Goal: Task Accomplishment & Management: Manage account settings

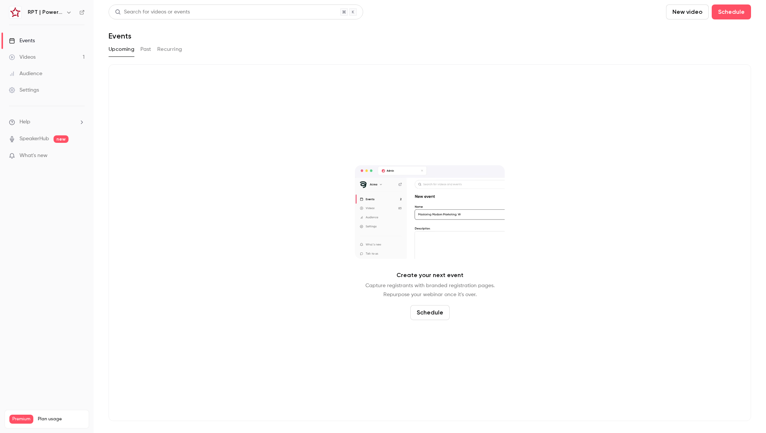
click at [44, 52] on link "Videos 1" at bounding box center [47, 57] width 94 height 16
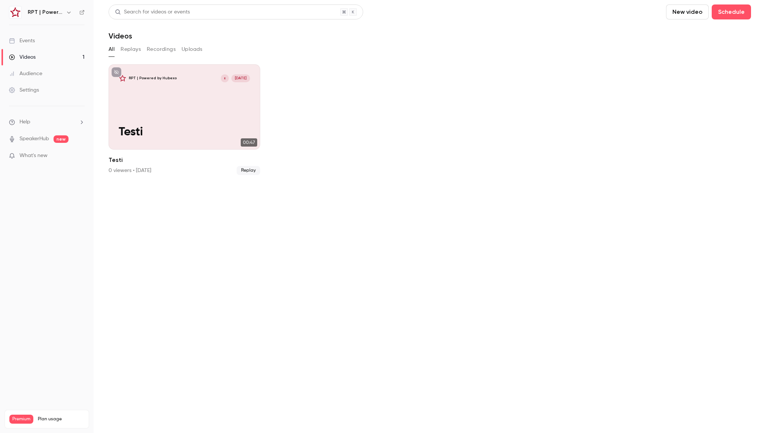
click at [45, 39] on link "Events" at bounding box center [47, 41] width 94 height 16
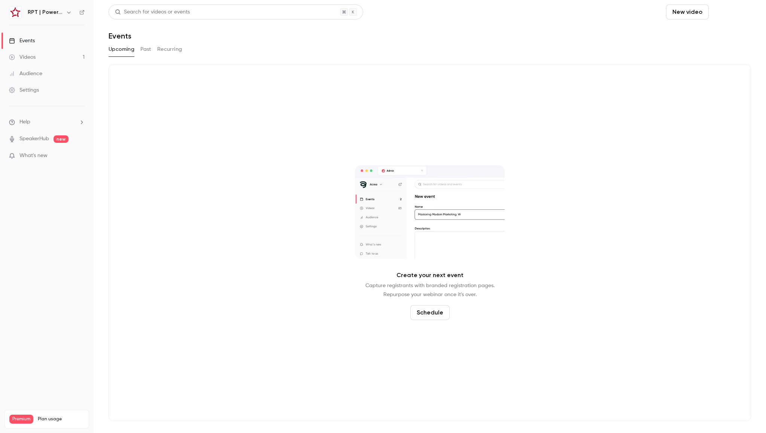
click at [711, 12] on button "Schedule" at bounding box center [730, 11] width 39 height 15
click at [616, 31] on div "One time event" at bounding box center [626, 32] width 57 height 7
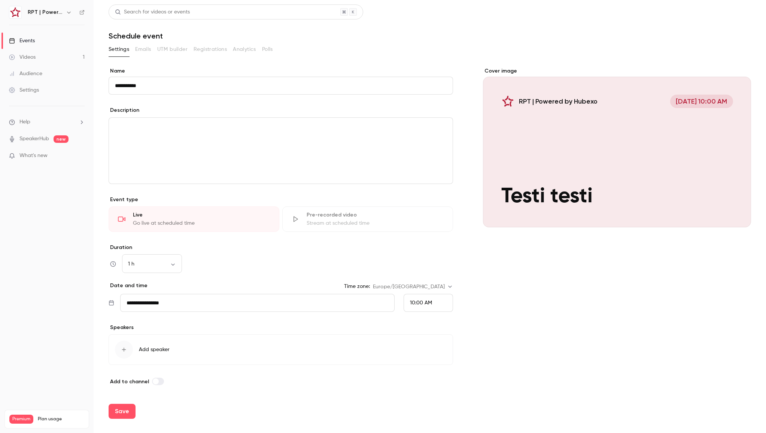
type input "**********"
click at [235, 164] on div "editor" at bounding box center [280, 151] width 343 height 66
click at [420, 301] on span "10:00 AM" at bounding box center [421, 302] width 22 height 5
click at [426, 247] on span "10:15 AM" at bounding box center [420, 247] width 21 height 5
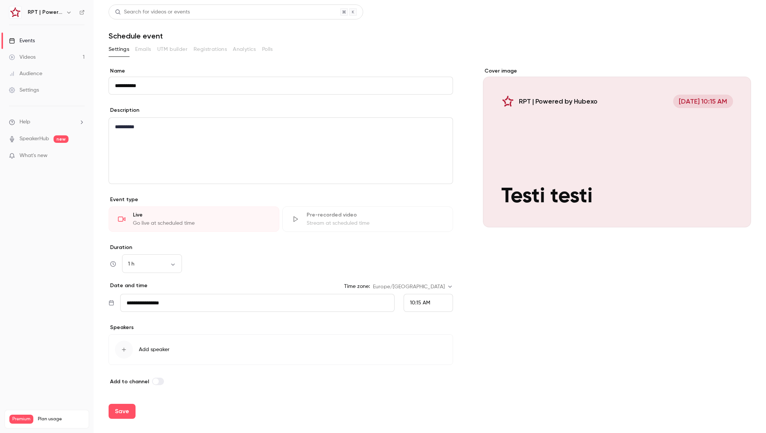
scroll to position [0, 0]
click at [122, 349] on icon "button" at bounding box center [124, 350] width 6 height 6
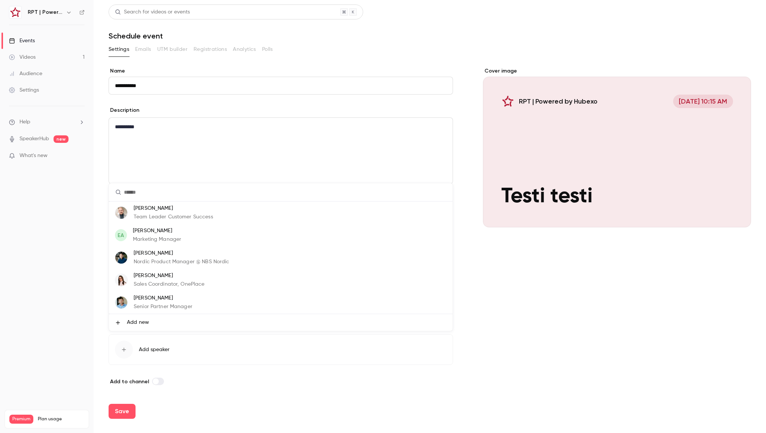
click at [143, 324] on span "Add new" at bounding box center [138, 323] width 22 height 8
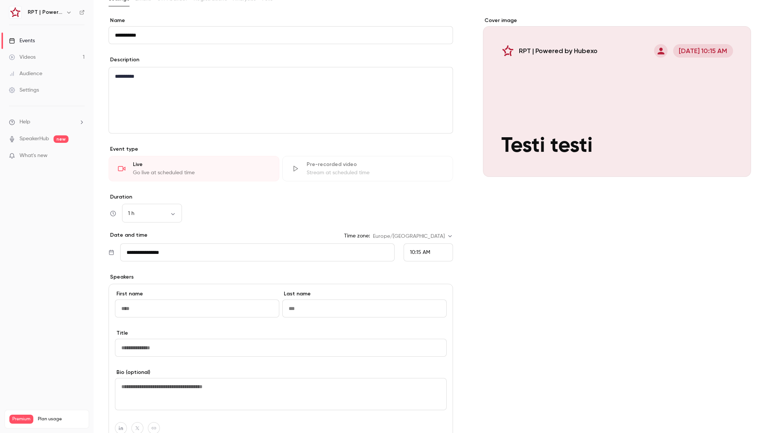
scroll to position [85, 0]
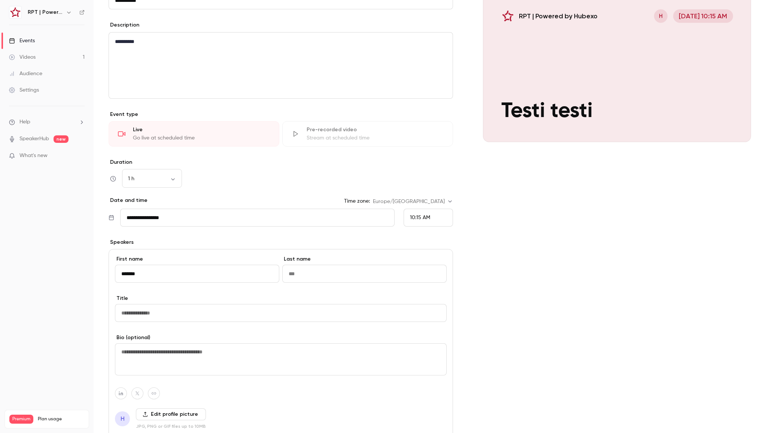
type input "*******"
type input "*****"
click at [171, 315] on input "Title" at bounding box center [280, 313] width 331 height 18
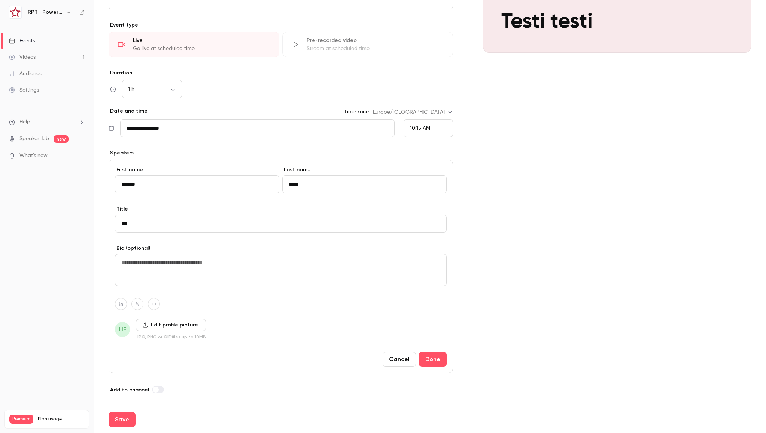
scroll to position [175, 0]
type input "***"
click at [431, 360] on button "Done" at bounding box center [433, 359] width 28 height 15
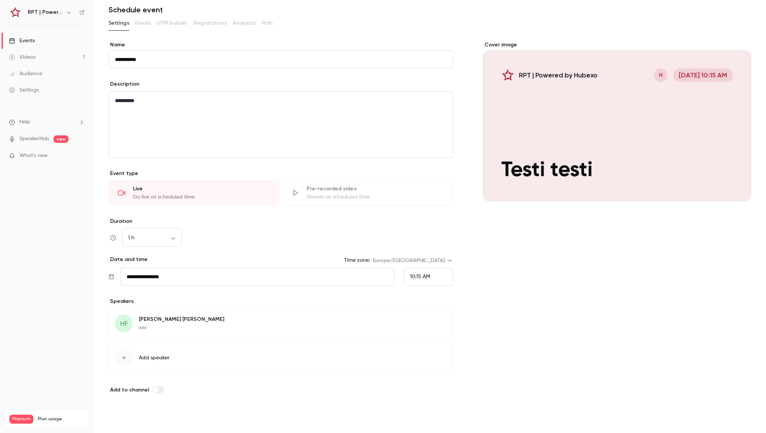
click at [123, 416] on button "Save" at bounding box center [122, 419] width 27 height 15
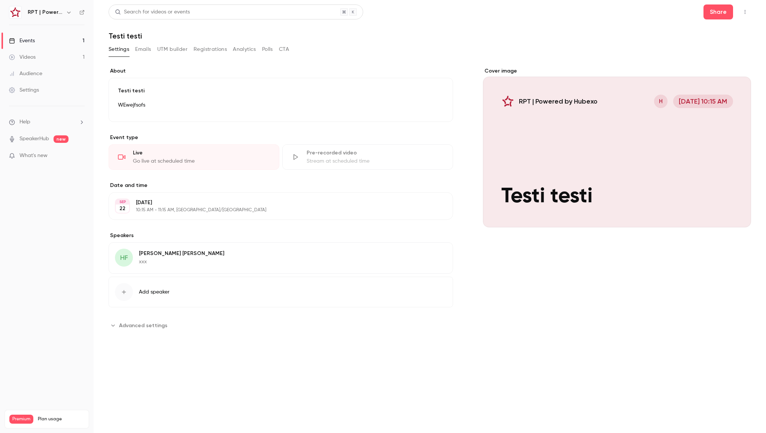
click at [43, 56] on link "Videos 1" at bounding box center [47, 57] width 94 height 16
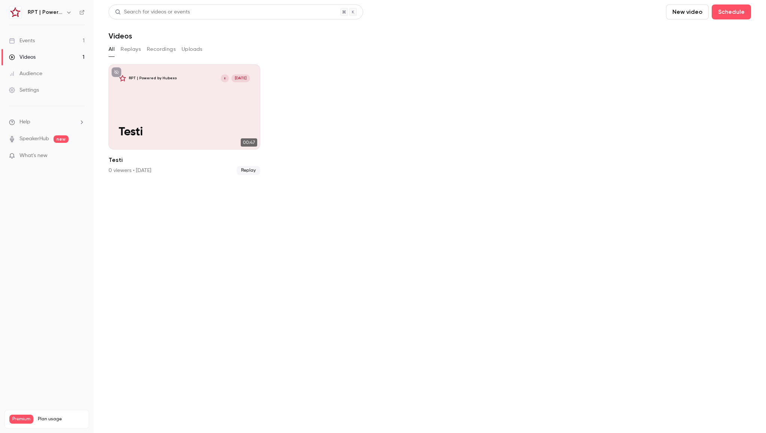
click at [45, 40] on link "Events 1" at bounding box center [47, 41] width 94 height 16
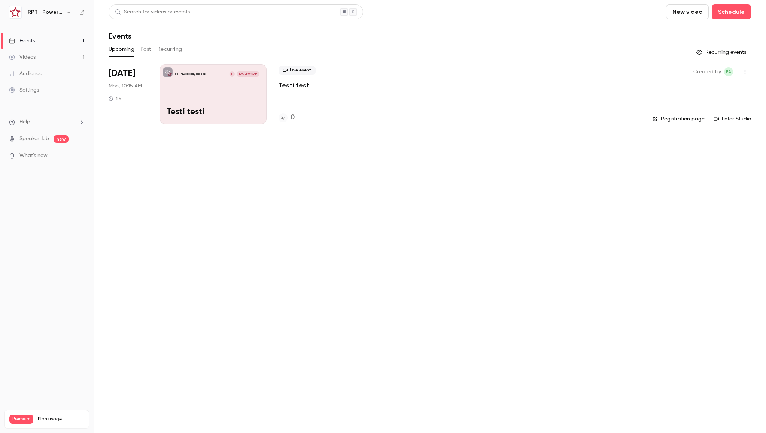
click at [192, 95] on div "RPT | Powered by Hubexo H [DATE] 10:15 AM Testi testi" at bounding box center [213, 94] width 107 height 60
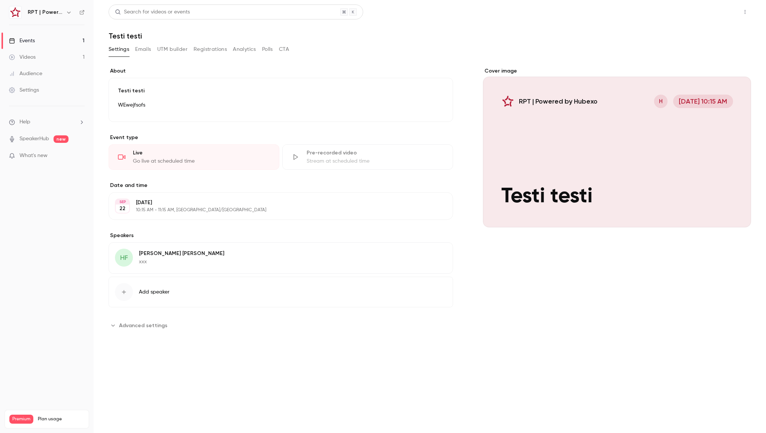
click at [714, 10] on button "Share" at bounding box center [718, 11] width 30 height 15
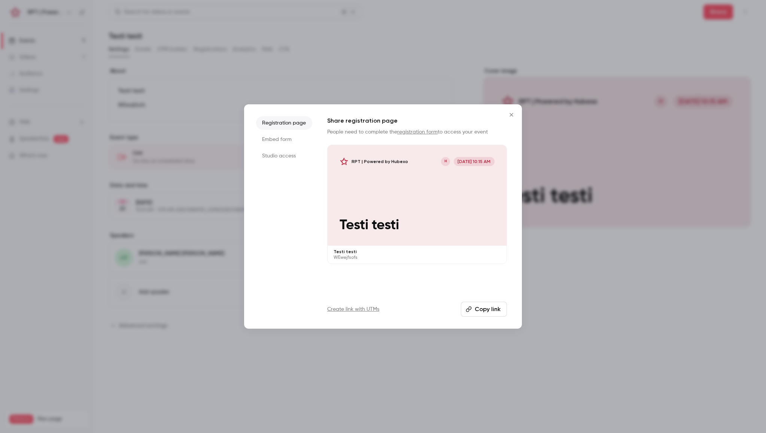
click at [508, 113] on icon "Close" at bounding box center [511, 115] width 9 height 6
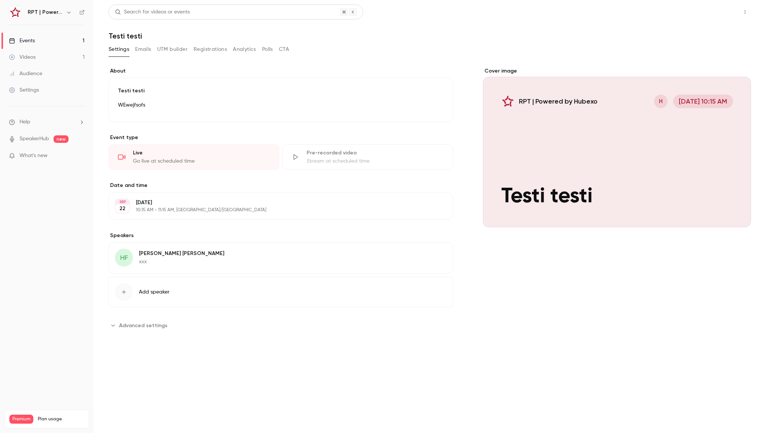
click at [711, 13] on button "Share" at bounding box center [718, 11] width 30 height 15
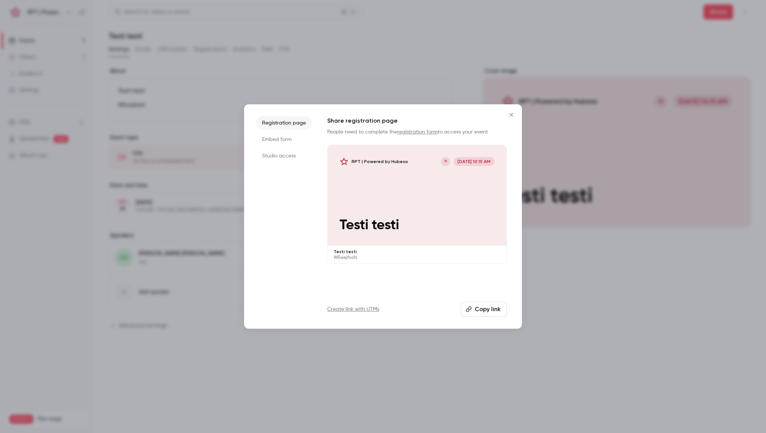
click at [283, 148] on ul "Registration page Embed form Studio access" at bounding box center [284, 216] width 56 height 201
click at [282, 158] on li "Studio access" at bounding box center [284, 155] width 56 height 13
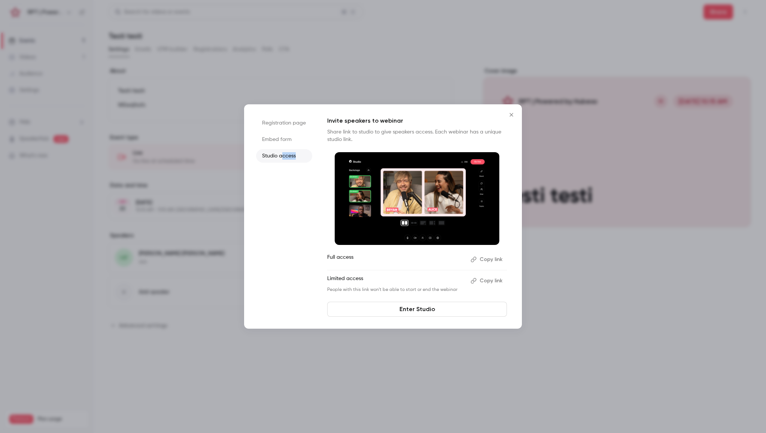
click at [485, 260] on button "Copy link" at bounding box center [486, 260] width 39 height 12
click at [361, 310] on link "Enter Studio" at bounding box center [417, 309] width 180 height 15
click at [508, 116] on icon "Close" at bounding box center [511, 115] width 9 height 6
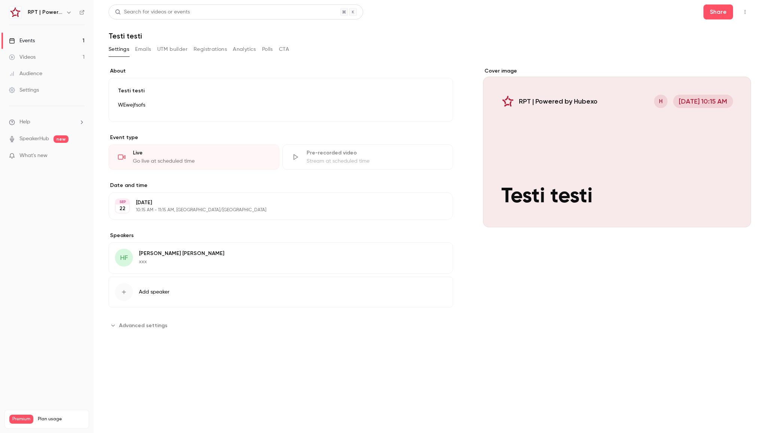
click at [54, 41] on link "Events 1" at bounding box center [47, 41] width 94 height 16
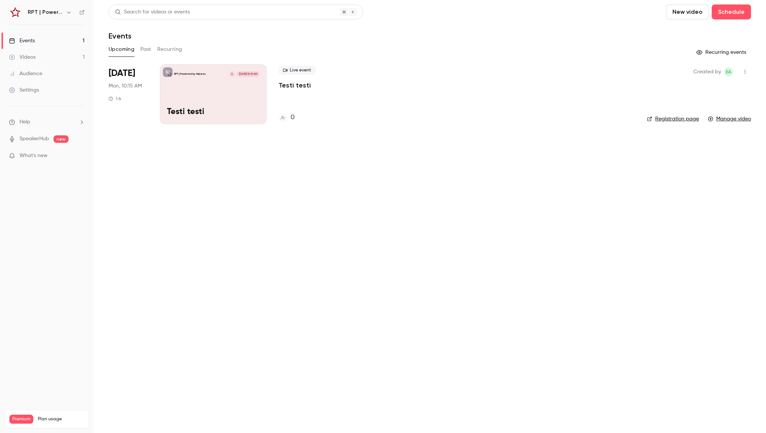
click at [181, 86] on div "RPT | Powered by Hubexo H [DATE] 10:15 AM Testi testi" at bounding box center [213, 94] width 107 height 60
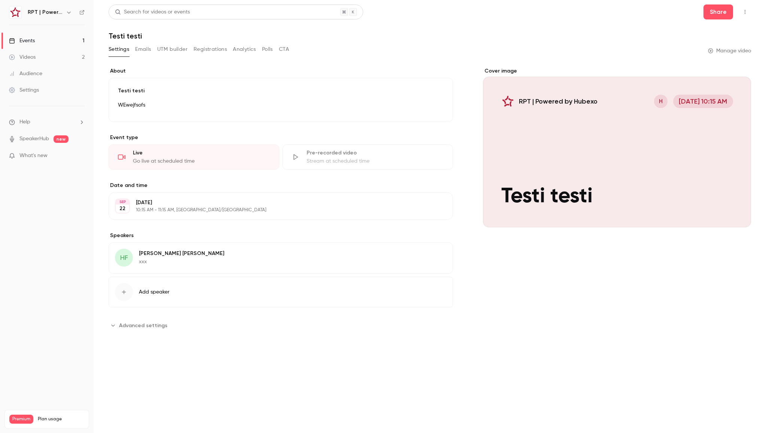
click at [60, 43] on link "Events 1" at bounding box center [47, 41] width 94 height 16
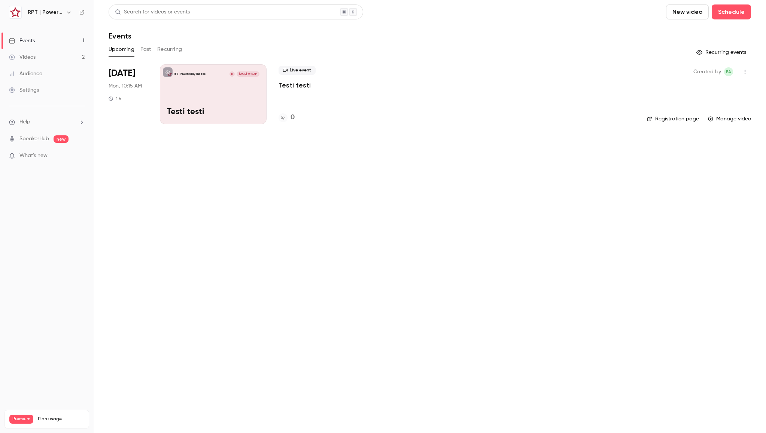
click at [294, 85] on p "Testi testi" at bounding box center [294, 85] width 32 height 9
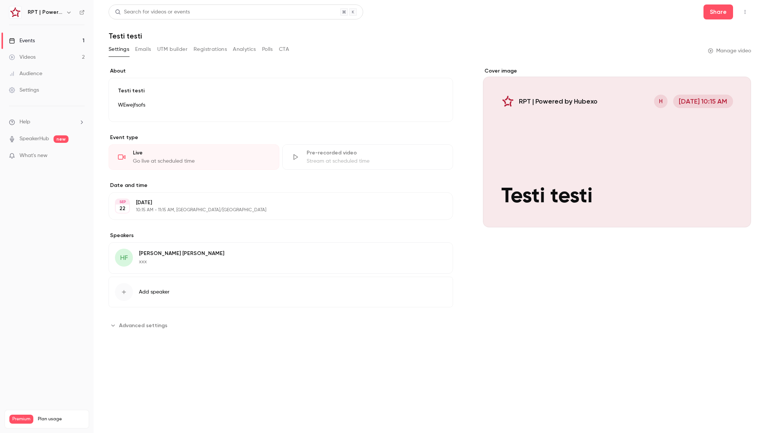
click at [60, 43] on link "Events 1" at bounding box center [47, 41] width 94 height 16
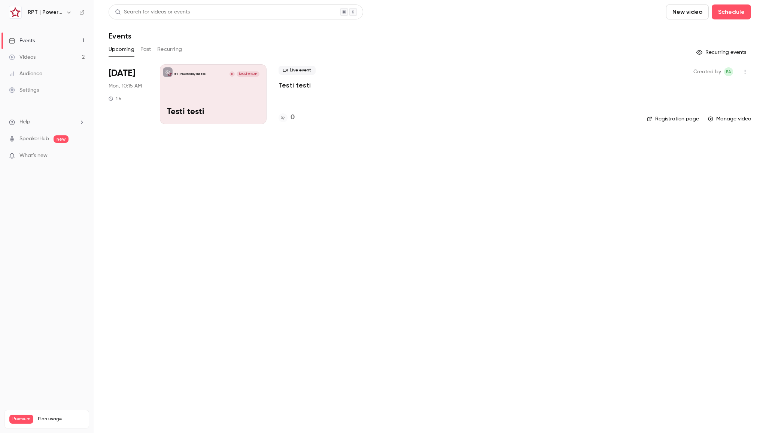
click at [45, 56] on link "Videos 2" at bounding box center [47, 57] width 94 height 16
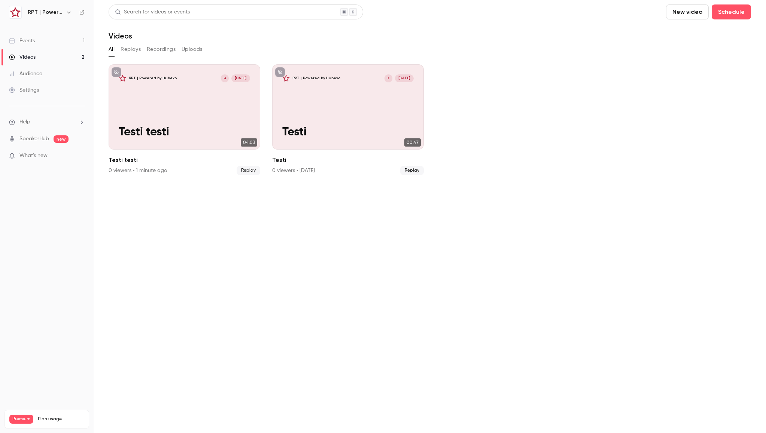
click at [62, 37] on link "Events 1" at bounding box center [47, 41] width 94 height 16
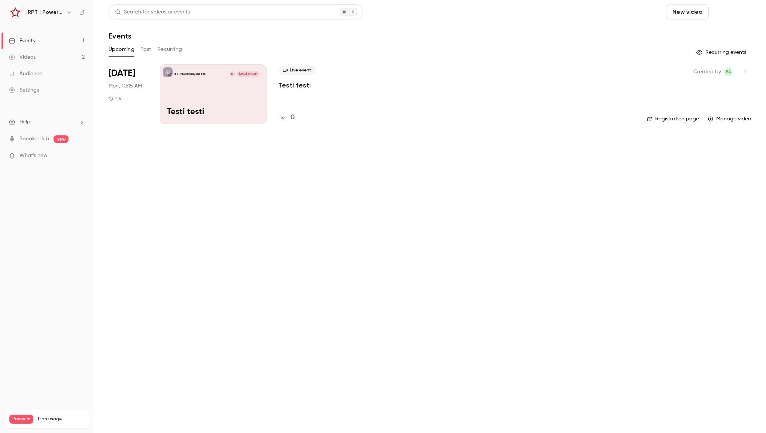
click at [711, 13] on button "Schedule" at bounding box center [730, 11] width 39 height 15
click at [636, 31] on div "One time event" at bounding box center [626, 32] width 57 height 7
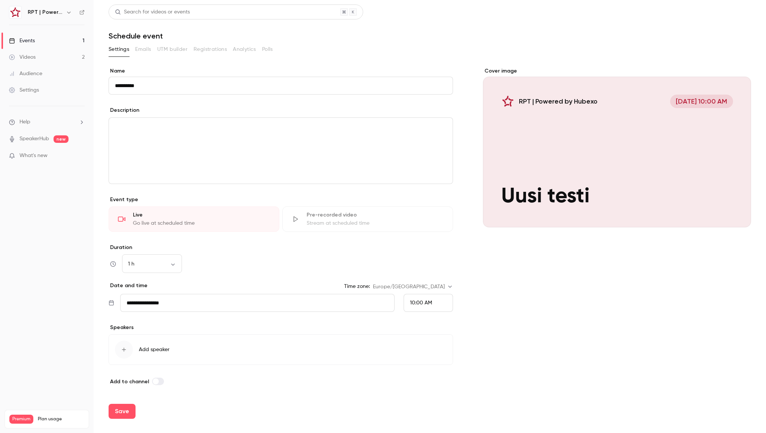
type input "**********"
click at [197, 132] on div "editor" at bounding box center [280, 151] width 343 height 66
click at [414, 301] on span "10:00 AM" at bounding box center [421, 302] width 22 height 5
click at [308, 306] on div at bounding box center [383, 216] width 766 height 433
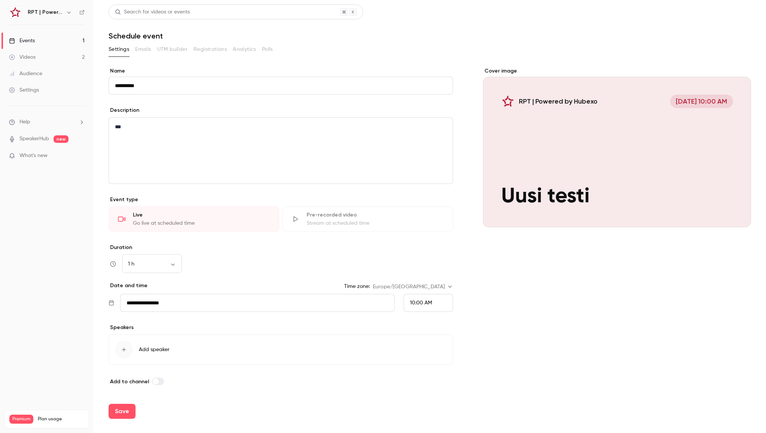
click at [199, 305] on input "**********" at bounding box center [257, 303] width 274 height 18
click at [165, 254] on div "24" at bounding box center [167, 255] width 12 height 11
type input "**********"
click at [125, 349] on icon "button" at bounding box center [124, 350] width 6 height 6
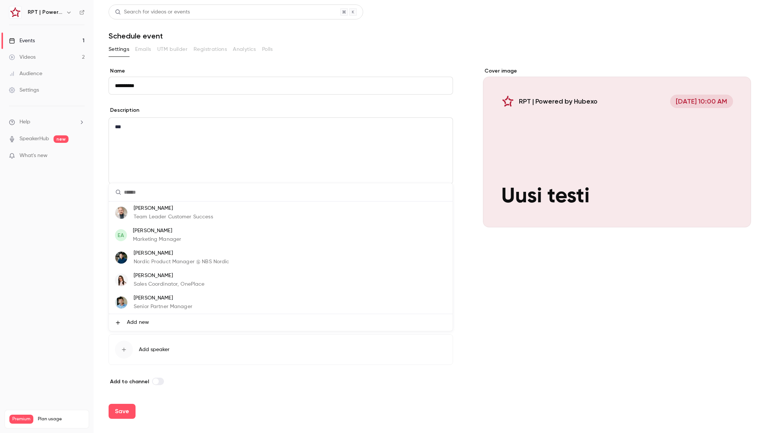
click at [148, 239] on p "Marketing Manager" at bounding box center [157, 240] width 48 height 8
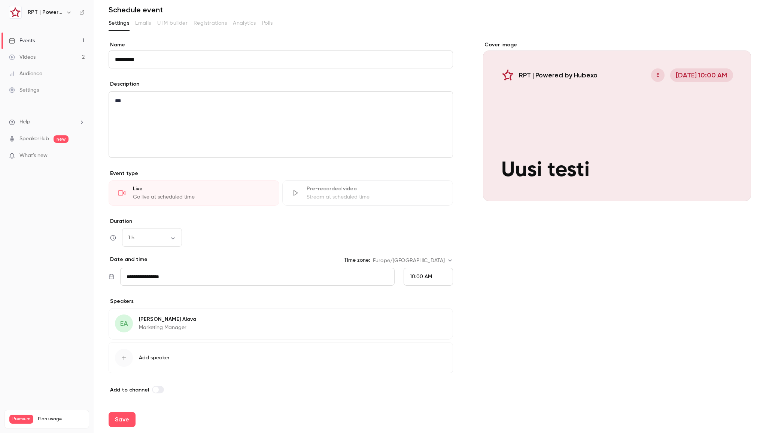
scroll to position [26, 0]
click at [124, 420] on button "Save" at bounding box center [122, 419] width 27 height 15
type input "**********"
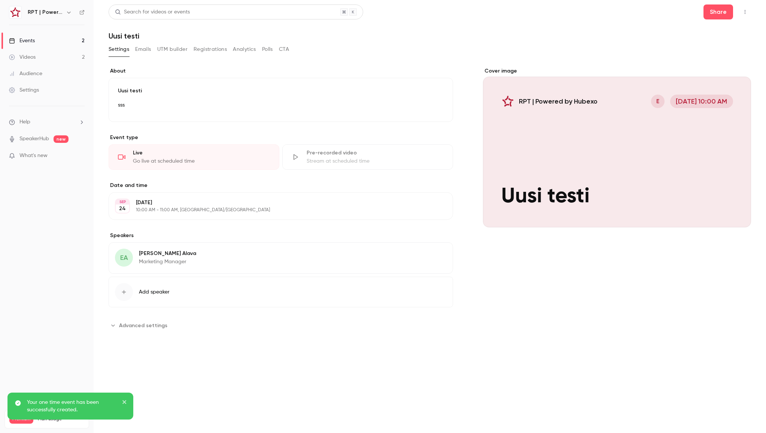
click at [44, 36] on link "Events 2" at bounding box center [47, 41] width 94 height 16
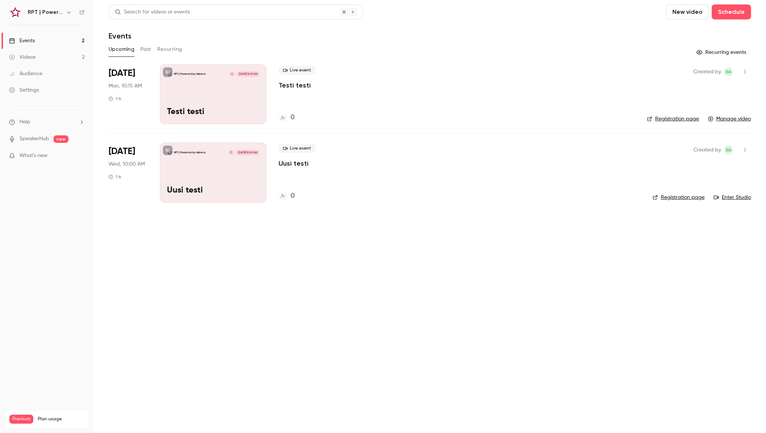
click at [217, 178] on div "RPT | Powered by Hubexo E [DATE] 10:00 AM Uusi testi" at bounding box center [213, 173] width 107 height 60
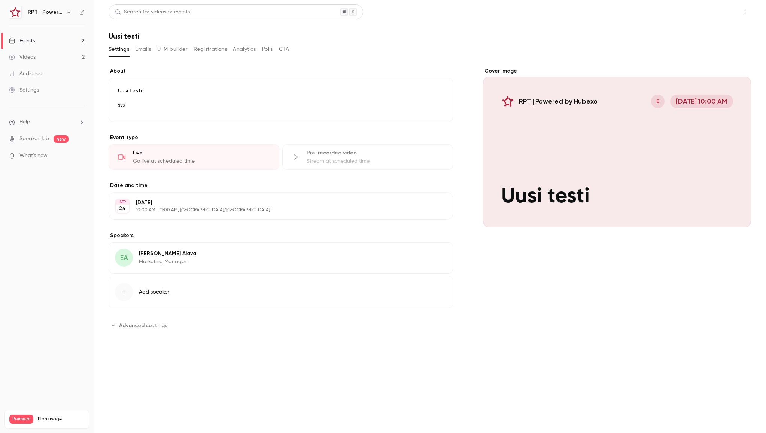
click at [718, 12] on button "Share" at bounding box center [718, 11] width 30 height 15
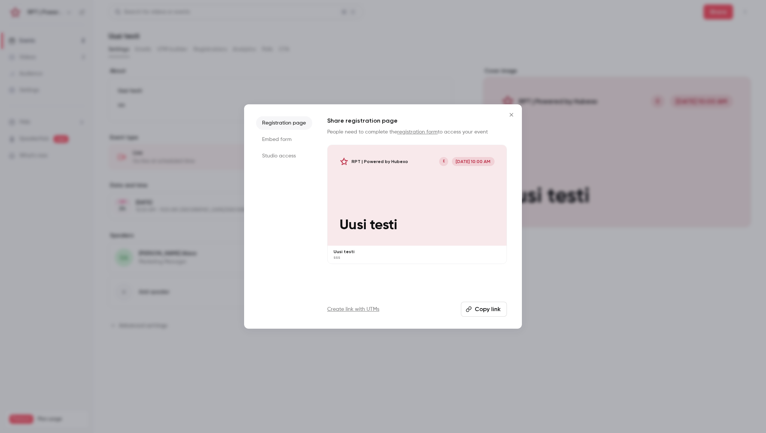
click at [486, 311] on button "Copy link" at bounding box center [484, 309] width 46 height 15
click at [515, 114] on icon "Close" at bounding box center [511, 115] width 9 height 6
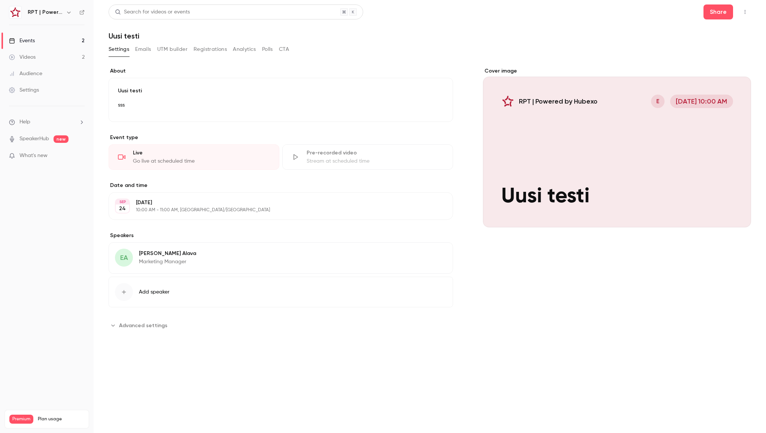
click at [144, 52] on button "Emails" at bounding box center [143, 49] width 16 height 12
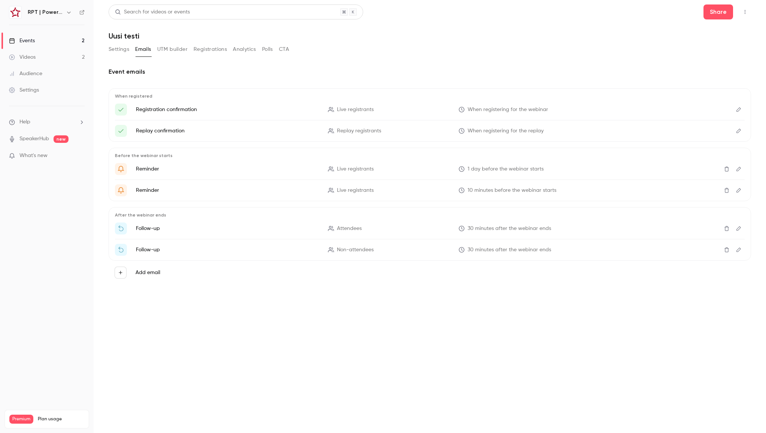
click at [740, 109] on icon "Edit" at bounding box center [738, 109] width 6 height 5
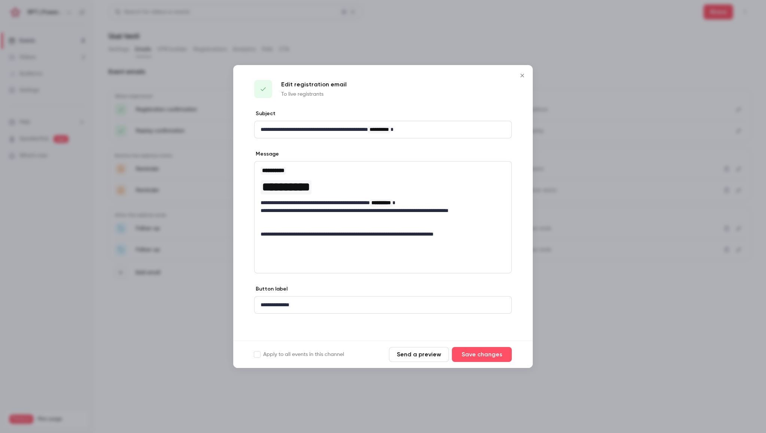
click at [523, 75] on icon "Close" at bounding box center [521, 76] width 9 height 6
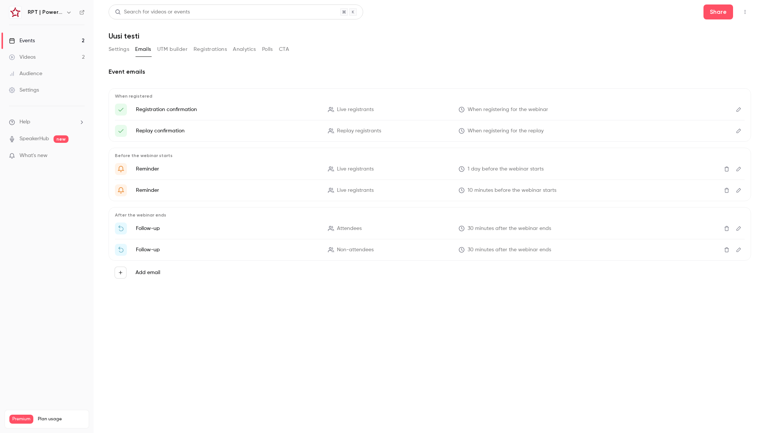
click at [45, 40] on link "Events 2" at bounding box center [47, 41] width 94 height 16
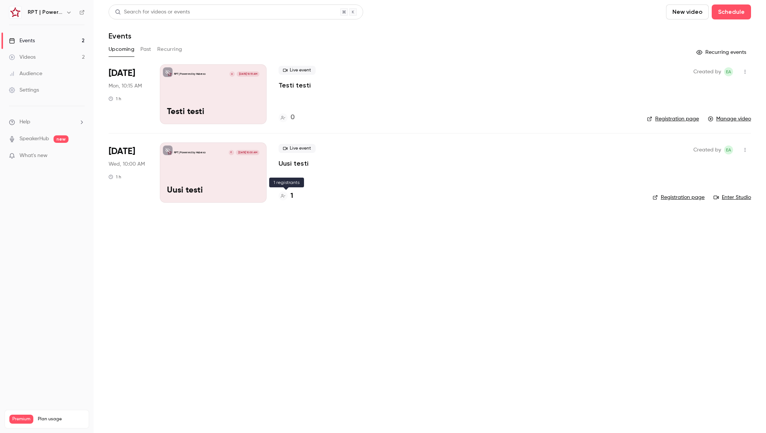
click at [293, 196] on h4 "1" at bounding box center [291, 196] width 3 height 10
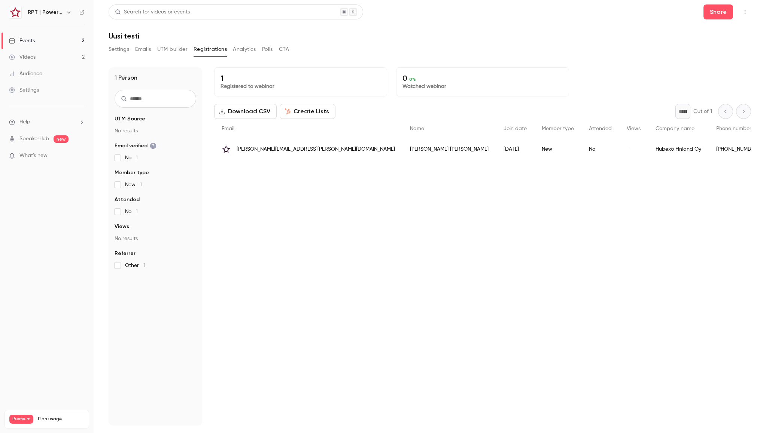
click at [63, 37] on link "Events 2" at bounding box center [47, 41] width 94 height 16
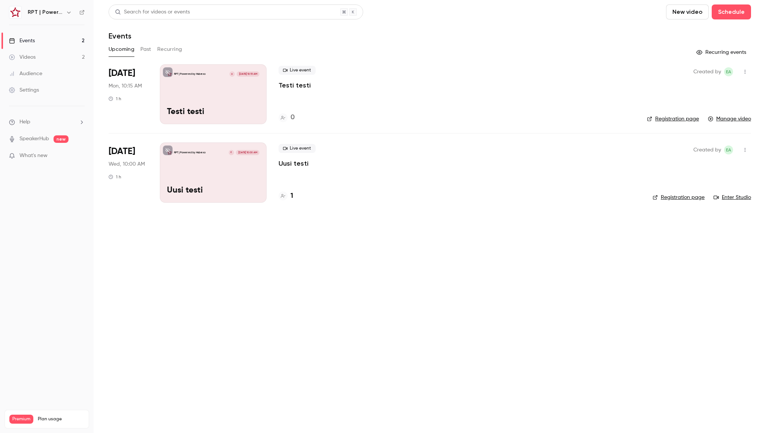
click at [68, 8] on button "button" at bounding box center [68, 12] width 9 height 9
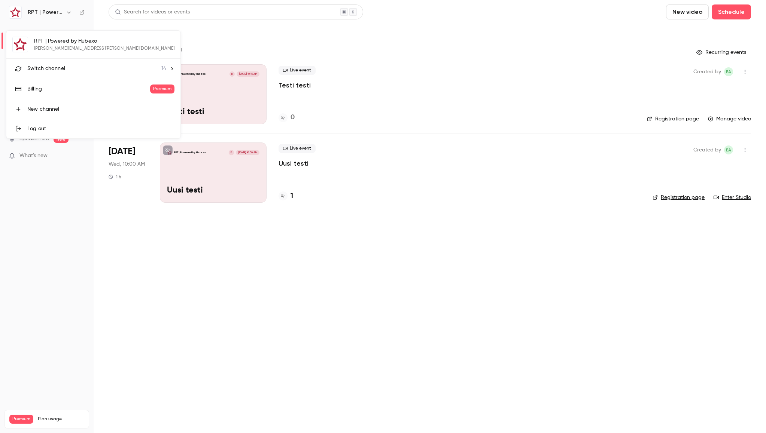
click at [61, 64] on li "Switch channel 14" at bounding box center [93, 69] width 174 height 20
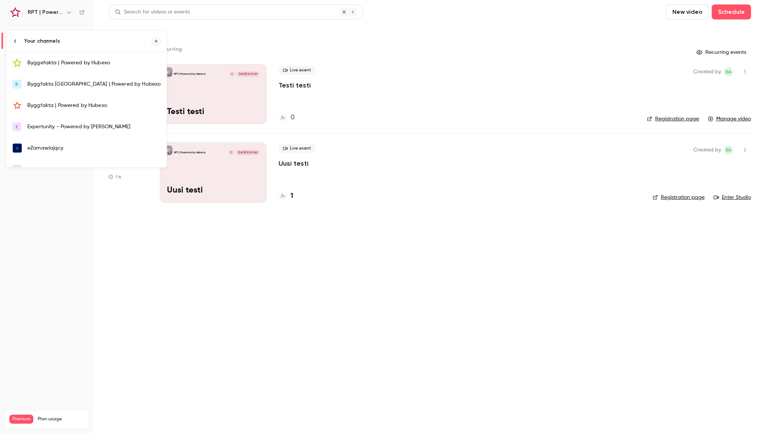
click at [61, 62] on div "Byggefakta | Powered by Hubexo" at bounding box center [93, 62] width 133 height 7
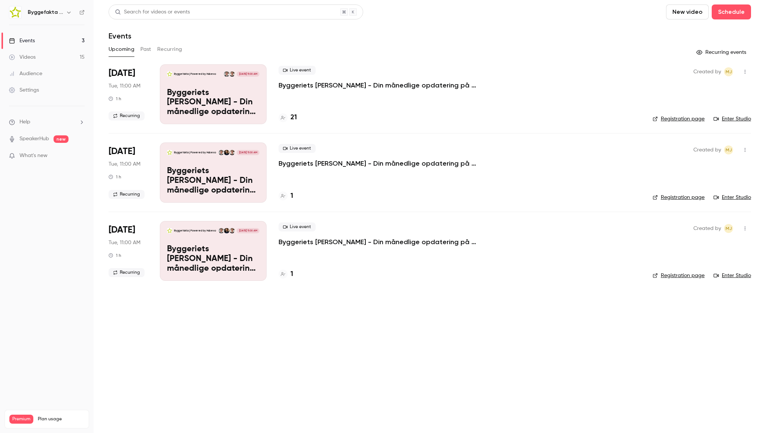
click at [53, 62] on link "Videos 15" at bounding box center [47, 57] width 94 height 16
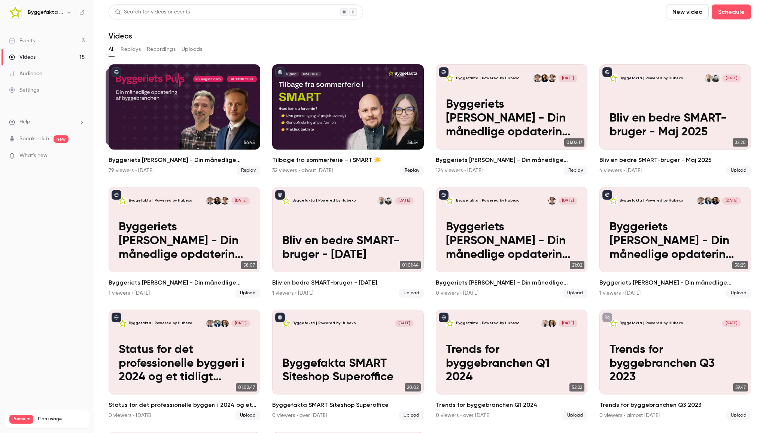
click at [64, 13] on div "Byggefakta | Powered by Hubexo" at bounding box center [51, 12] width 46 height 9
click at [68, 10] on icon "button" at bounding box center [69, 12] width 6 height 6
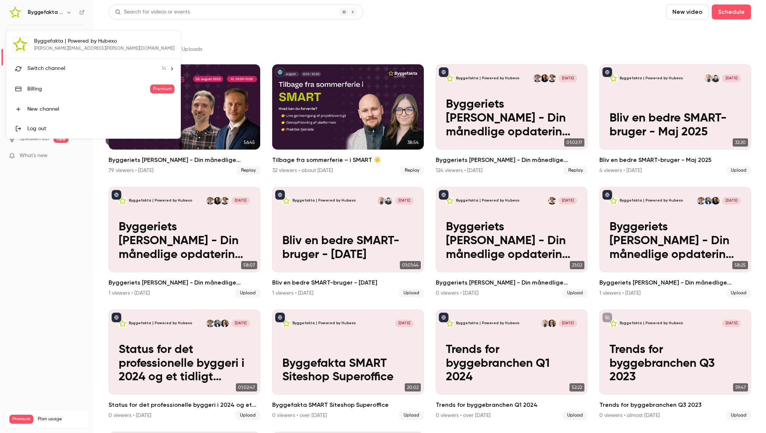
click at [59, 71] on span "Switch channel" at bounding box center [46, 69] width 38 height 8
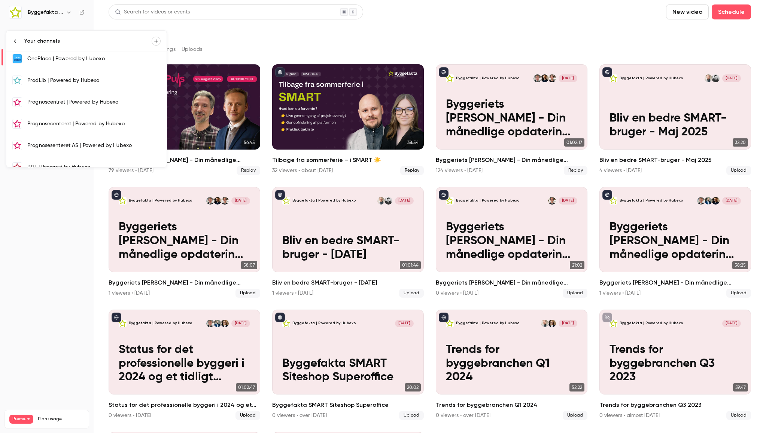
scroll to position [176, 0]
click at [69, 74] on link "ProdLib | Powered by Hubexo" at bounding box center [86, 80] width 160 height 22
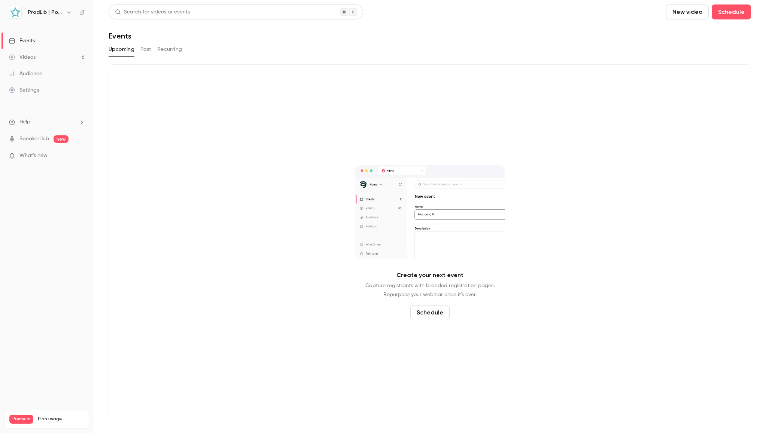
click at [63, 59] on link "Videos 6" at bounding box center [47, 57] width 94 height 16
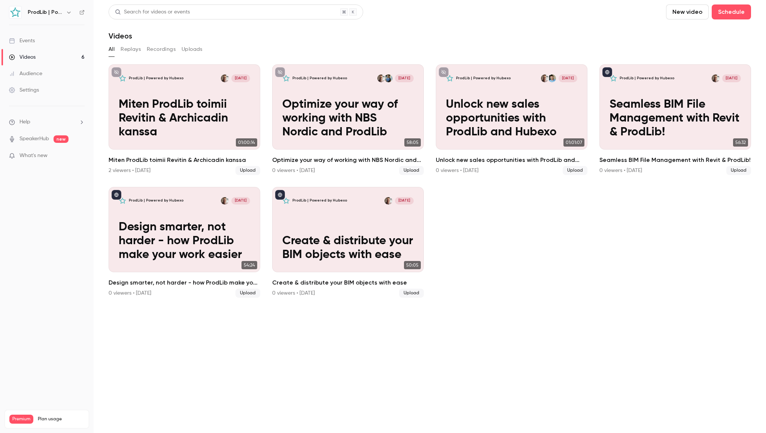
click at [133, 51] on button "Replays" at bounding box center [130, 49] width 20 height 12
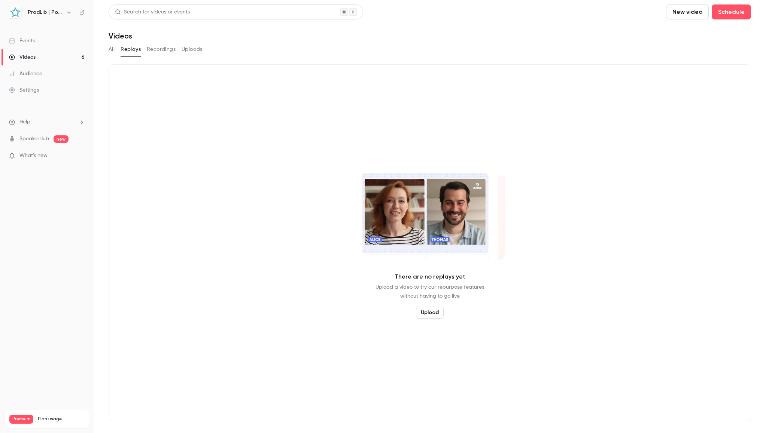
click at [113, 51] on button "All" at bounding box center [112, 49] width 6 height 12
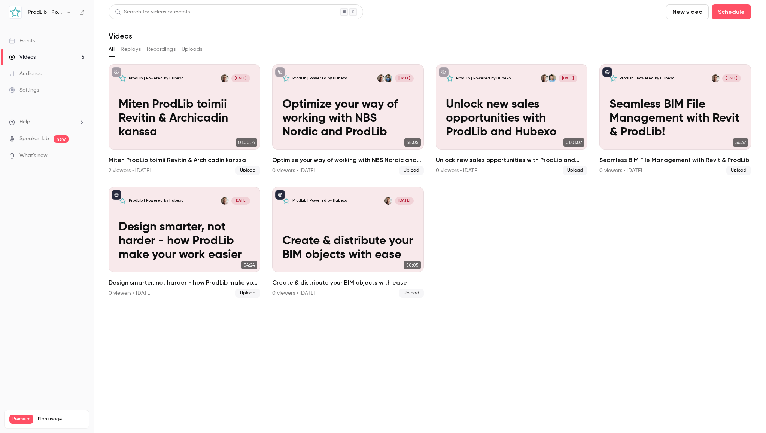
drag, startPoint x: 180, startPoint y: 47, endPoint x: 172, endPoint y: 48, distance: 8.3
click at [178, 47] on div "All Replays Recordings Uploads" at bounding box center [430, 49] width 642 height 12
click at [171, 48] on button "Recordings" at bounding box center [161, 49] width 29 height 12
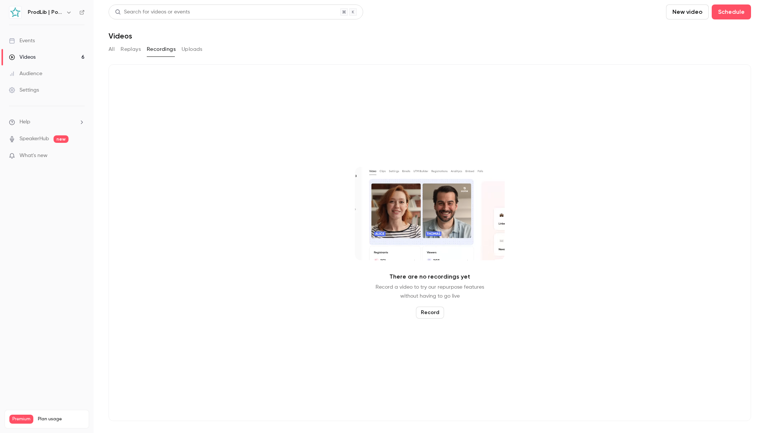
click at [190, 48] on button "Uploads" at bounding box center [191, 49] width 21 height 12
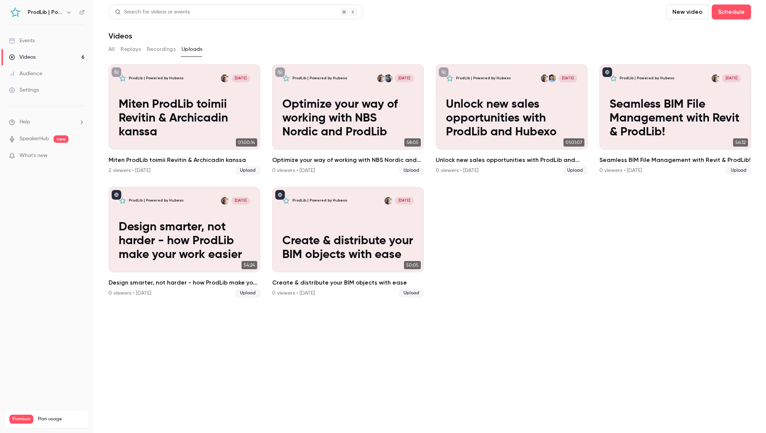
click at [32, 94] on link "Settings" at bounding box center [47, 90] width 94 height 16
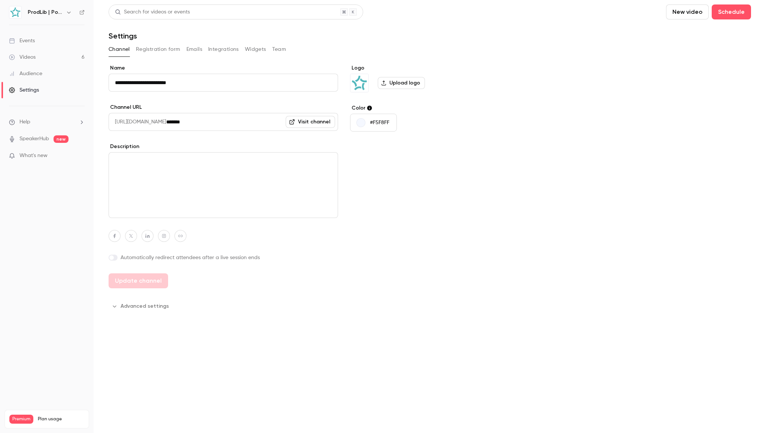
click at [310, 123] on link "Visit channel" at bounding box center [309, 122] width 49 height 12
click at [65, 13] on button "button" at bounding box center [68, 12] width 9 height 9
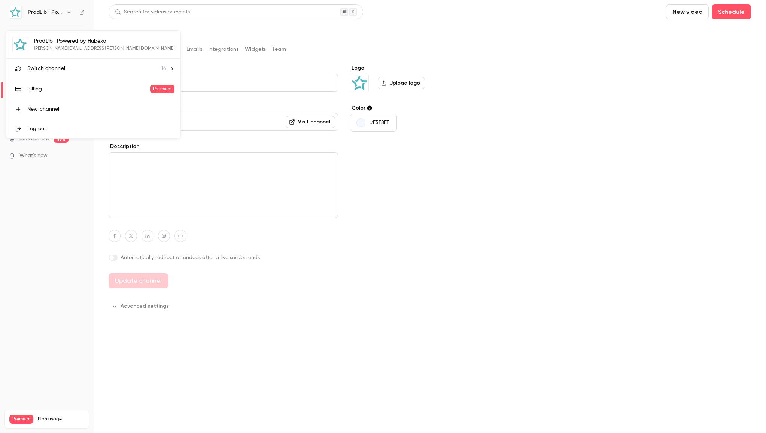
click at [57, 69] on span "Switch channel" at bounding box center [46, 69] width 38 height 8
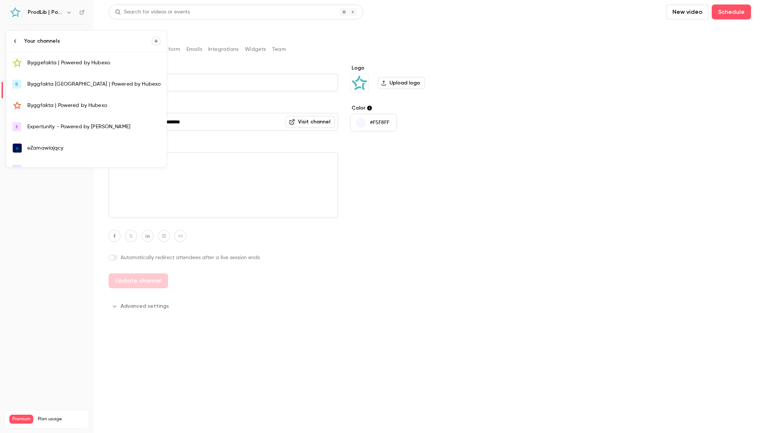
click at [55, 63] on div "Byggefakta | Powered by Hubexo" at bounding box center [93, 62] width 133 height 7
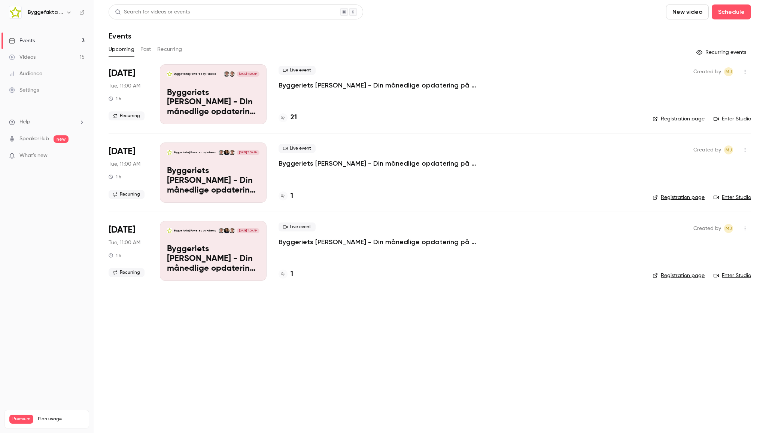
click at [38, 88] on div "Settings" at bounding box center [24, 89] width 30 height 7
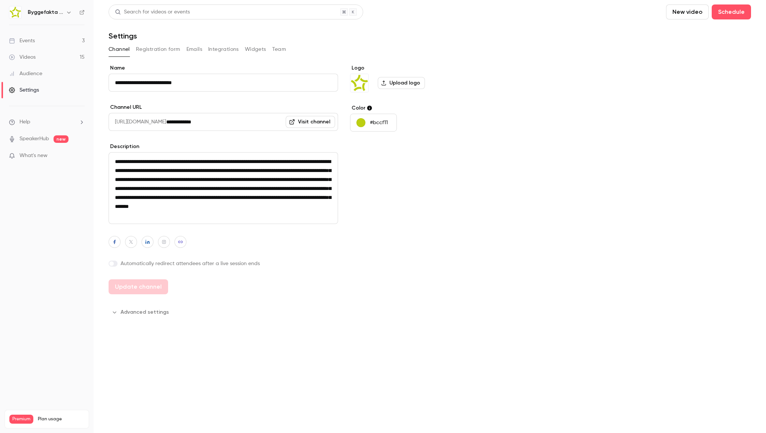
click at [315, 121] on link "Visit channel" at bounding box center [309, 122] width 49 height 12
click at [55, 18] on div "Byggefakta | Powered by Hubexo" at bounding box center [47, 12] width 76 height 13
click at [65, 12] on button "button" at bounding box center [68, 12] width 9 height 9
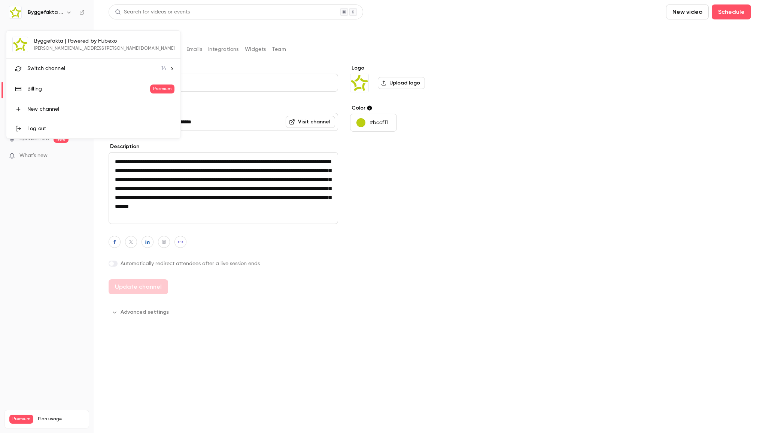
click at [54, 68] on span "Switch channel" at bounding box center [46, 69] width 38 height 8
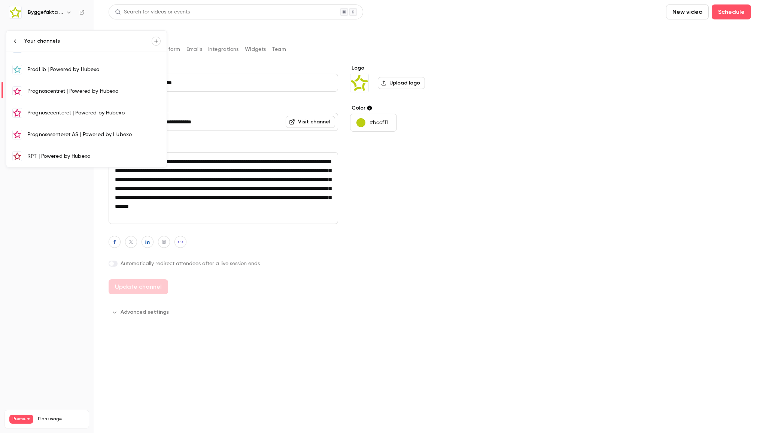
scroll to position [186, 0]
click at [59, 151] on link "RPT | Powered by Hubexo" at bounding box center [86, 157] width 160 height 22
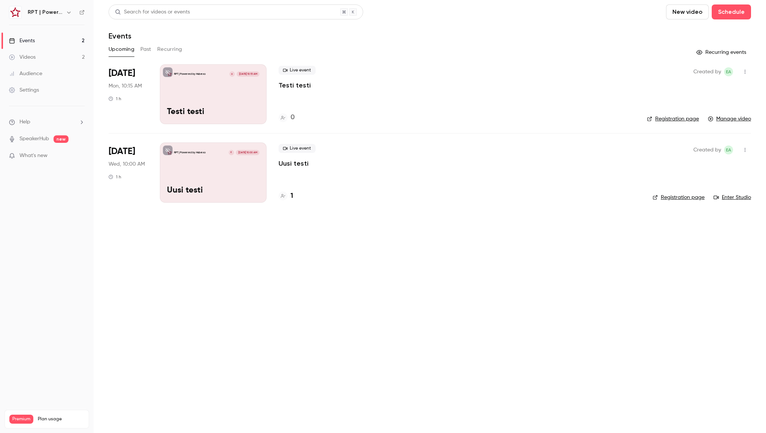
click at [666, 13] on button "New video" at bounding box center [687, 11] width 43 height 15
click at [606, 52] on div "Upload" at bounding box center [625, 51] width 57 height 7
click at [43, 55] on link "Videos 3" at bounding box center [47, 57] width 94 height 16
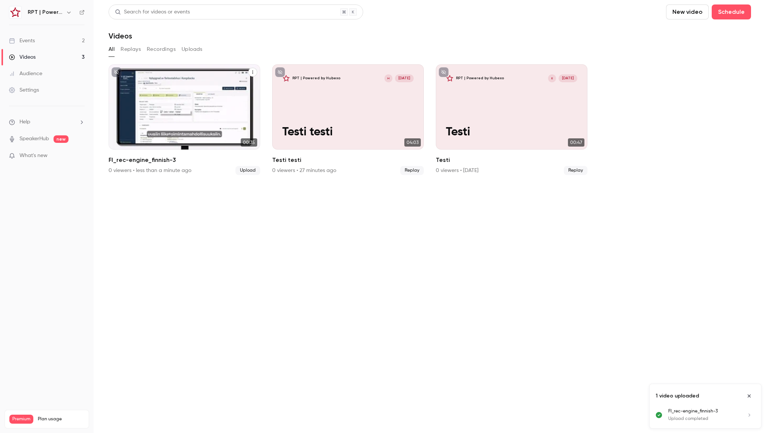
click at [252, 71] on icon "FI_rec-engine_finnish-3" at bounding box center [252, 72] width 4 height 4
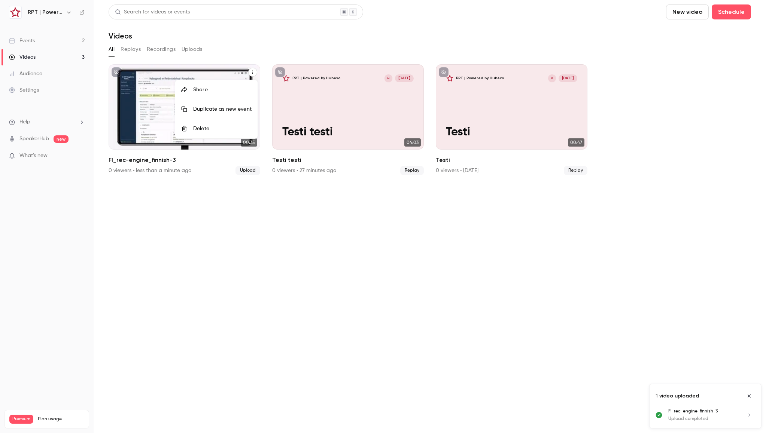
click at [228, 107] on div "Duplicate as new event" at bounding box center [222, 109] width 58 height 7
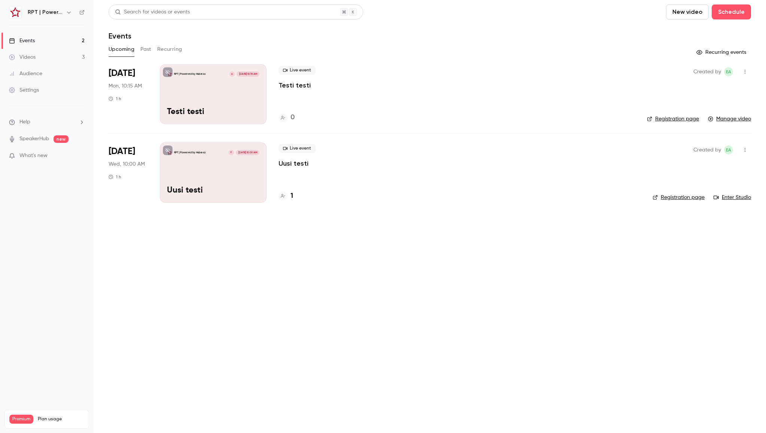
click at [46, 62] on link "Videos 3" at bounding box center [47, 57] width 94 height 16
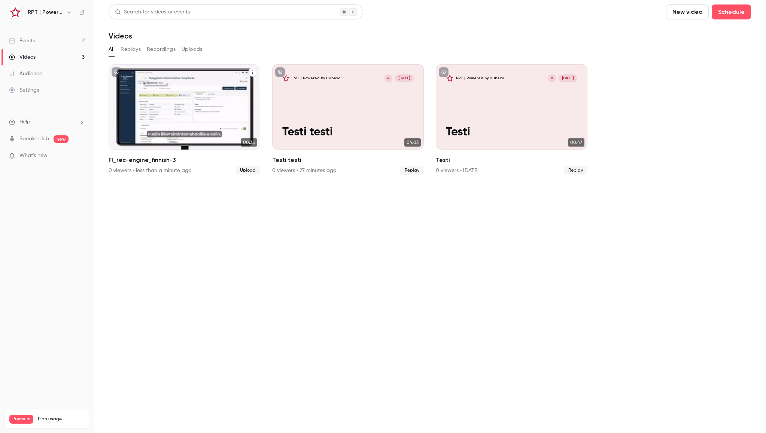
click at [254, 72] on icon "FI_rec-engine_finnish-3" at bounding box center [252, 72] width 4 height 4
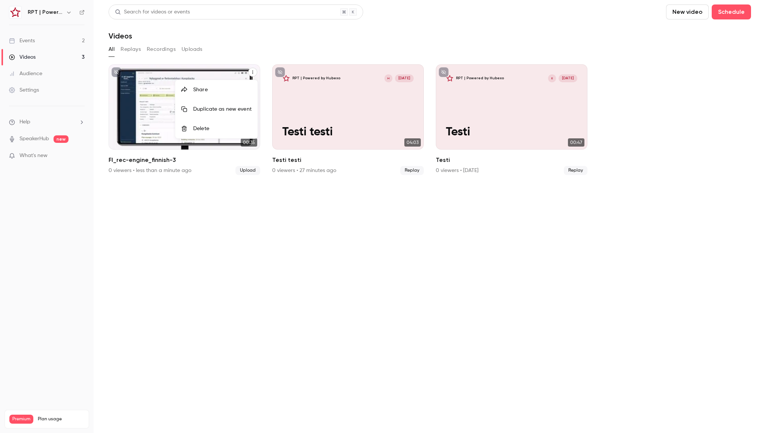
click at [229, 107] on div "Duplicate as new event" at bounding box center [222, 109] width 58 height 7
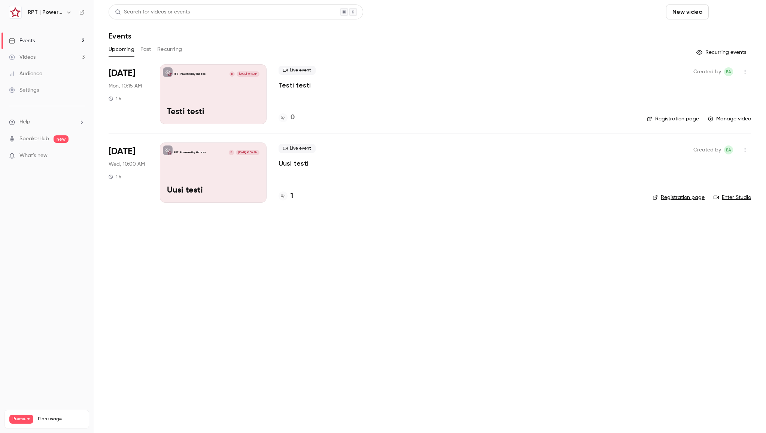
click at [711, 14] on button "Schedule" at bounding box center [730, 11] width 39 height 15
click at [627, 30] on div "One time event" at bounding box center [626, 32] width 57 height 7
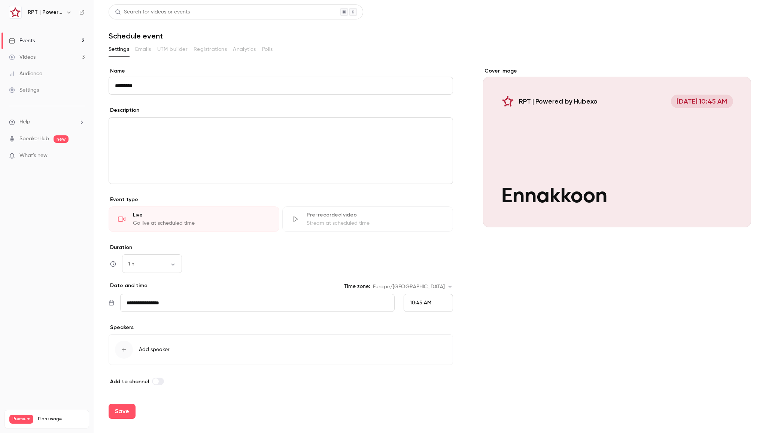
type input "*********"
click at [264, 143] on div "editor" at bounding box center [280, 151] width 343 height 66
click at [360, 226] on div "Stream at scheduled time" at bounding box center [374, 223] width 137 height 7
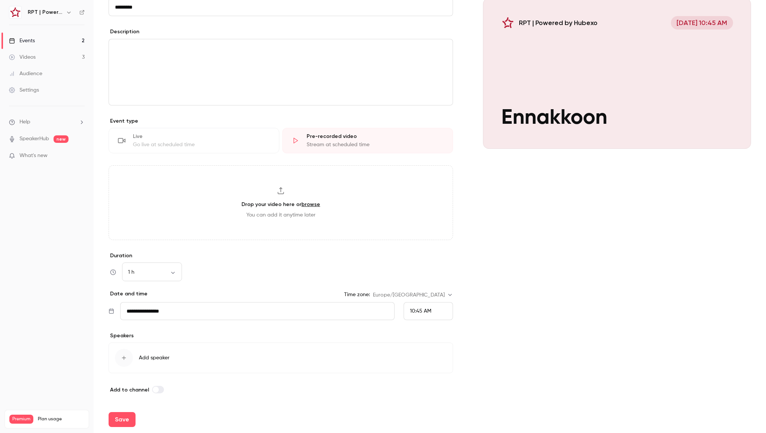
scroll to position [79, 0]
click at [312, 205] on link "browse" at bounding box center [310, 204] width 19 height 6
type input "**********"
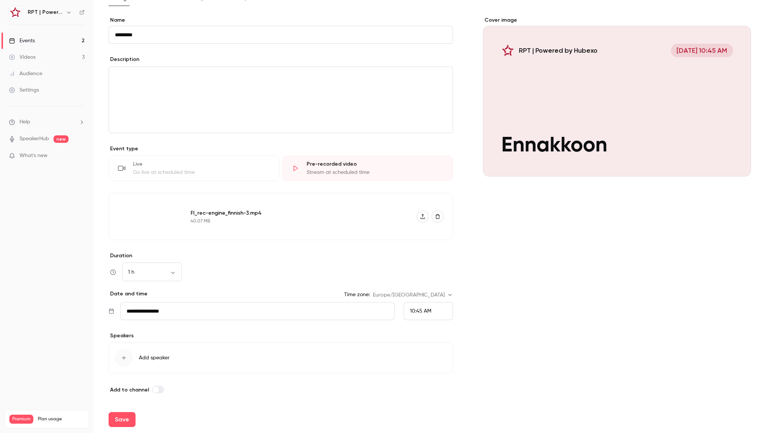
scroll to position [0, 0]
click at [176, 272] on body "**********" at bounding box center [383, 216] width 766 height 433
click at [159, 312] on li "30 min" at bounding box center [152, 311] width 60 height 19
type input "**"
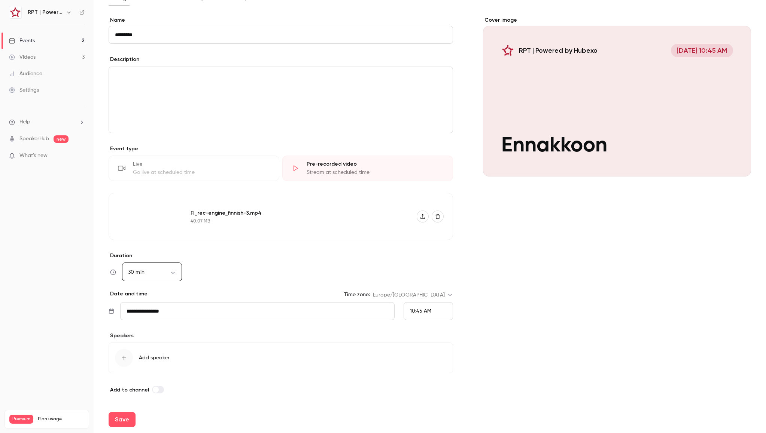
click at [372, 309] on input "**********" at bounding box center [257, 311] width 274 height 18
click at [424, 304] on div "10:45 AM" at bounding box center [427, 311] width 49 height 18
click at [422, 260] on li "11:00 AM" at bounding box center [428, 256] width 49 height 20
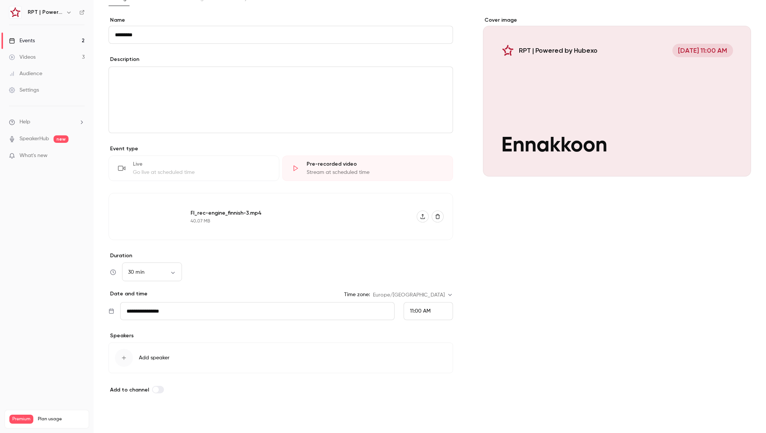
click at [127, 416] on button "Save" at bounding box center [122, 419] width 27 height 15
type input "**"
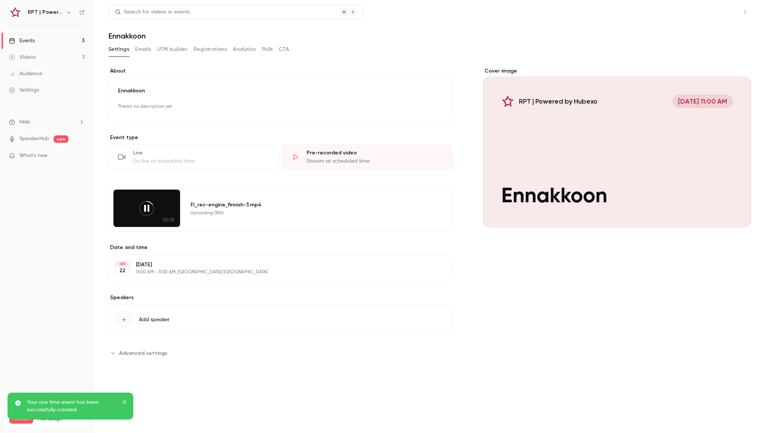
click at [717, 16] on button "Share" at bounding box center [718, 11] width 30 height 15
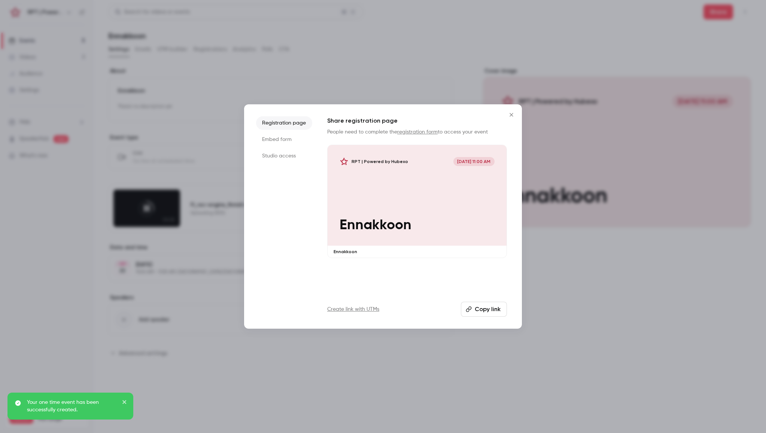
click at [491, 312] on button "Copy link" at bounding box center [484, 309] width 46 height 15
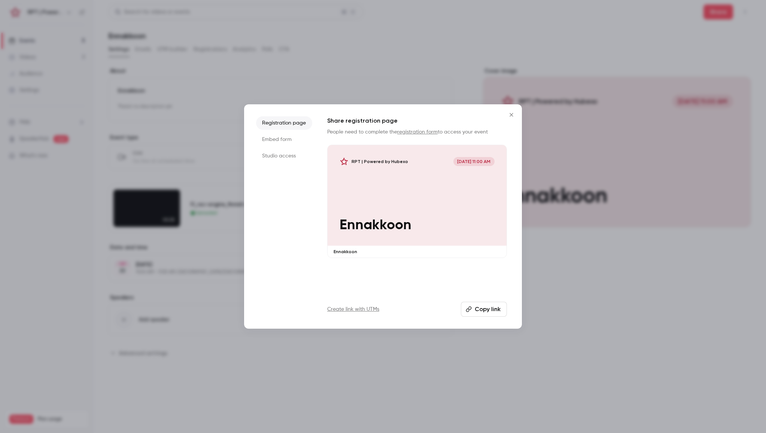
click at [510, 116] on icon "Close" at bounding box center [511, 115] width 9 height 6
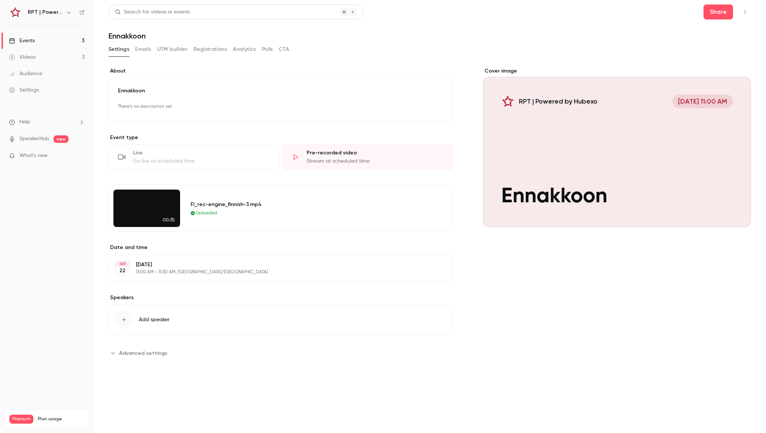
click at [61, 42] on link "Events 3" at bounding box center [47, 41] width 94 height 16
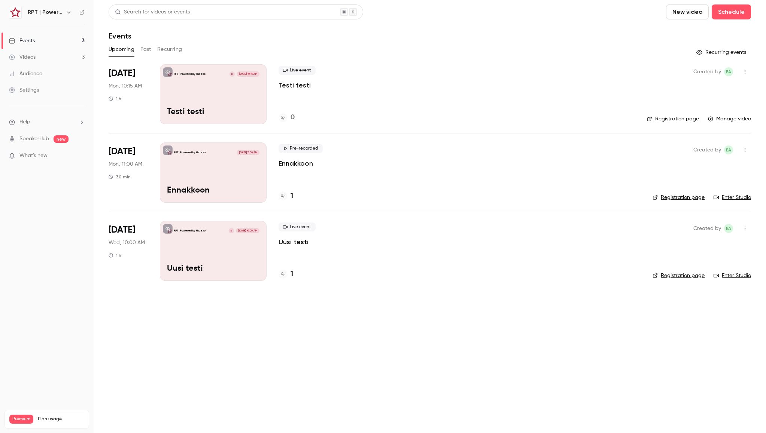
click at [58, 41] on link "Events 3" at bounding box center [47, 41] width 94 height 16
click at [33, 54] on div "Videos" at bounding box center [22, 57] width 27 height 7
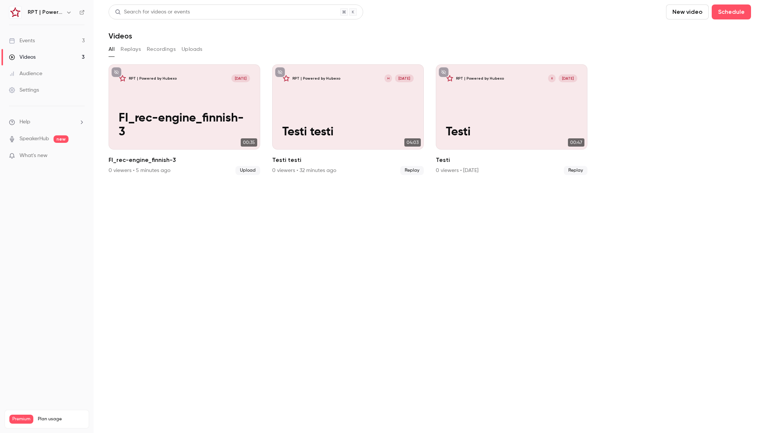
click at [45, 42] on link "Events 3" at bounding box center [47, 41] width 94 height 16
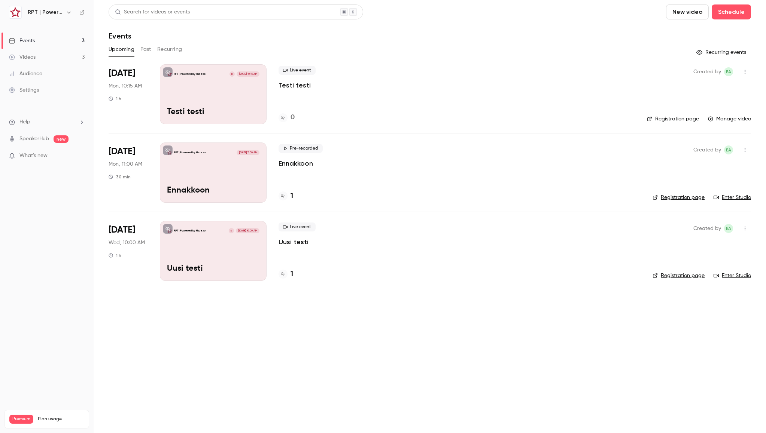
click at [224, 190] on p "Ennakkoon" at bounding box center [213, 191] width 92 height 10
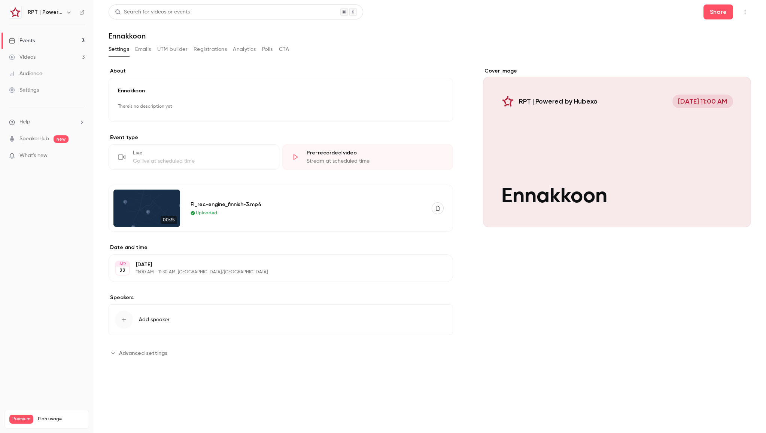
click at [144, 43] on button "Emails" at bounding box center [143, 49] width 16 height 12
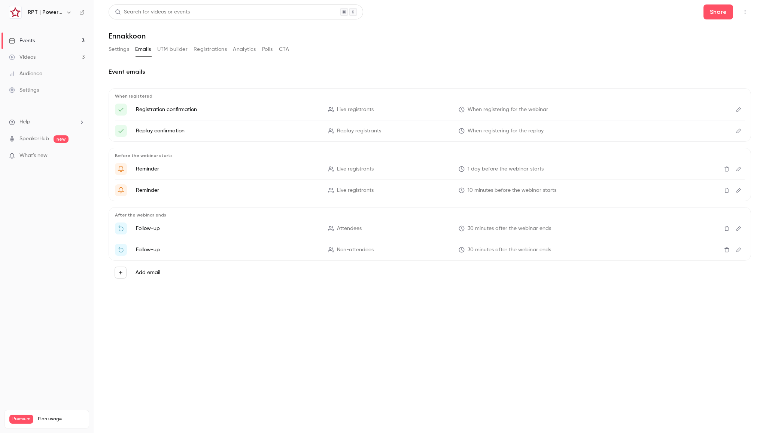
click at [738, 229] on icon "Edit" at bounding box center [738, 228] width 6 height 5
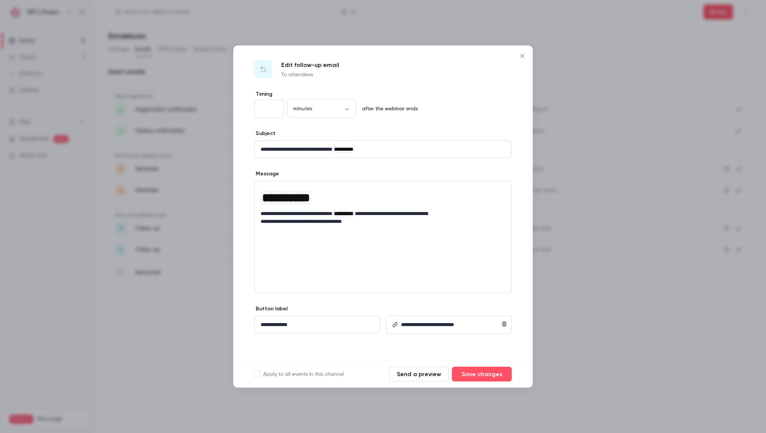
drag, startPoint x: 270, startPoint y: 108, endPoint x: 259, endPoint y: 108, distance: 10.9
click at [259, 108] on input "**" at bounding box center [269, 109] width 30 height 18
click at [524, 56] on icon "Close" at bounding box center [521, 56] width 9 height 6
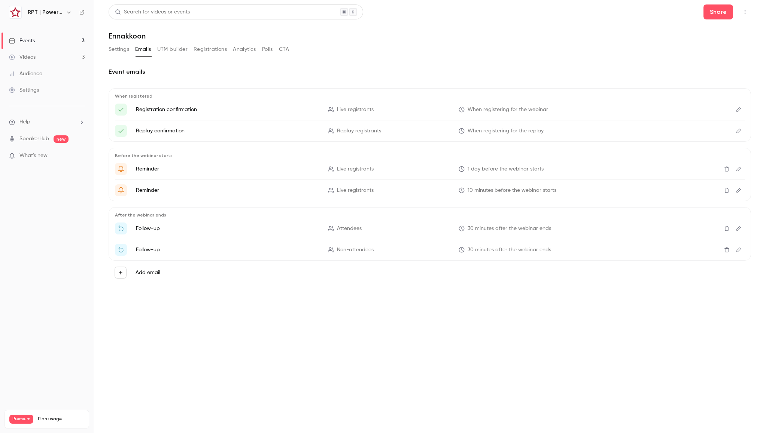
click at [739, 188] on icon "Edit" at bounding box center [738, 190] width 6 height 5
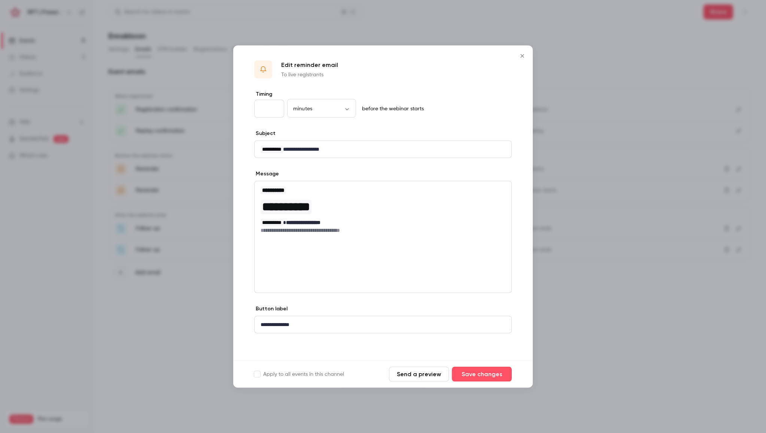
click at [276, 111] on input "*" at bounding box center [269, 109] width 30 height 18
click at [275, 111] on input "*" at bounding box center [269, 109] width 30 height 18
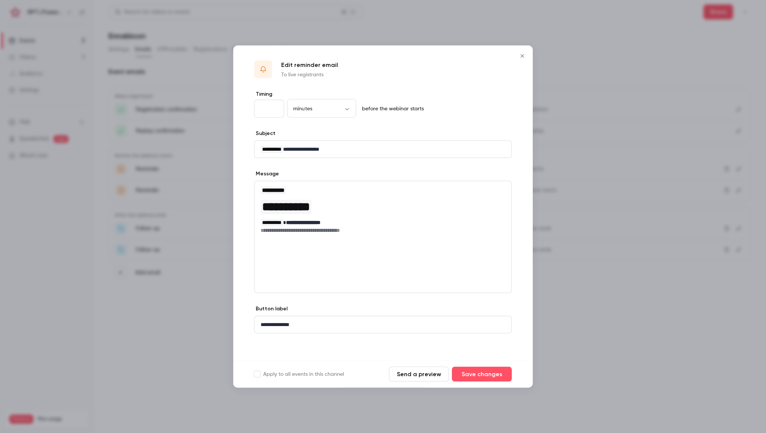
click at [275, 111] on input "*" at bounding box center [269, 109] width 30 height 18
type input "*"
click at [275, 111] on input "*" at bounding box center [269, 109] width 30 height 18
click at [487, 375] on button "Save changes" at bounding box center [482, 374] width 60 height 15
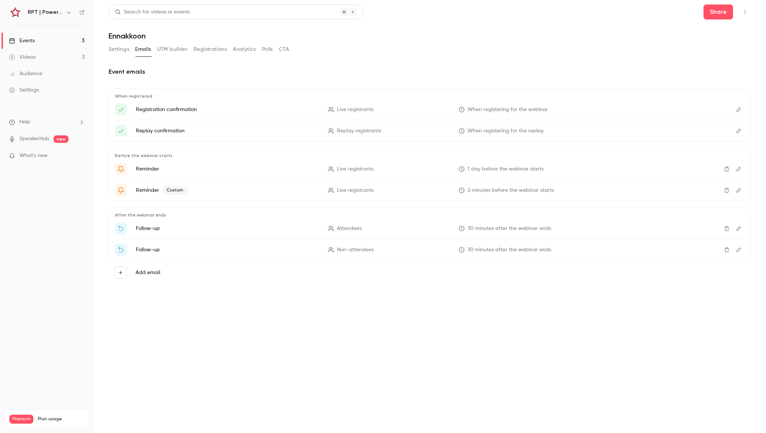
click at [58, 36] on link "Events 3" at bounding box center [47, 41] width 94 height 16
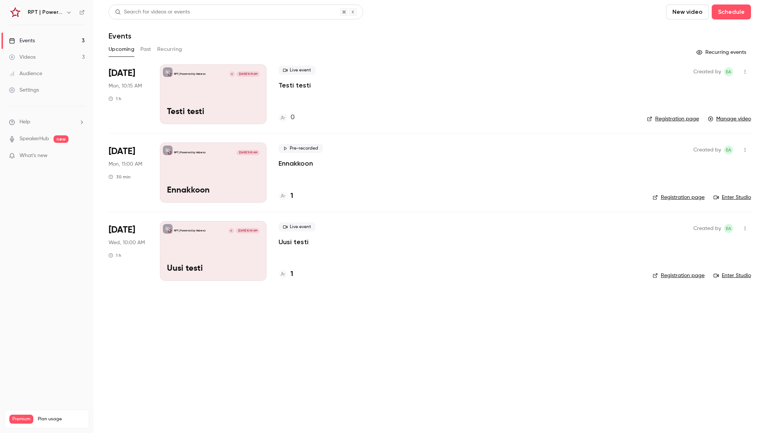
click at [256, 172] on div "RPT | Powered by Hubexo Sep 22, 11:00 AM Ennakkoon" at bounding box center [213, 173] width 107 height 60
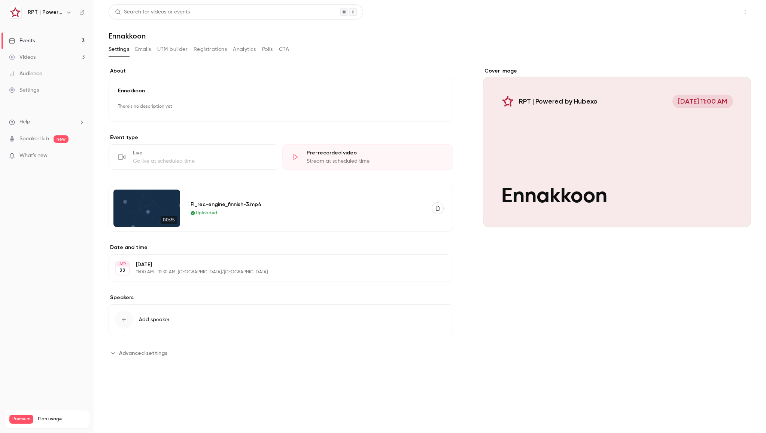
click at [718, 16] on button "Share" at bounding box center [718, 11] width 30 height 15
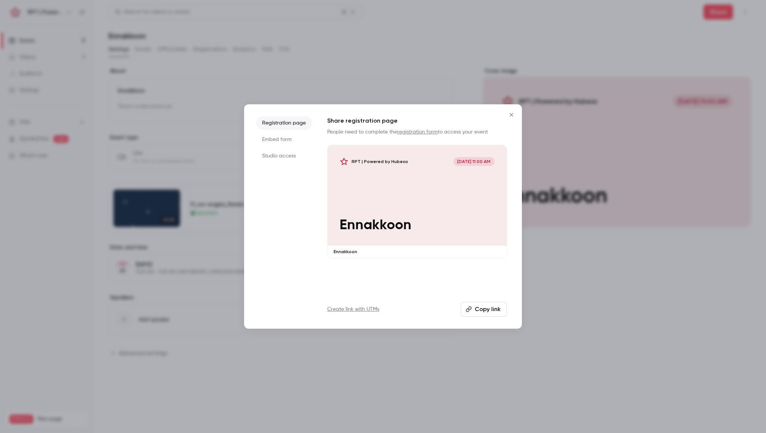
click at [300, 152] on li "Studio access" at bounding box center [284, 155] width 56 height 13
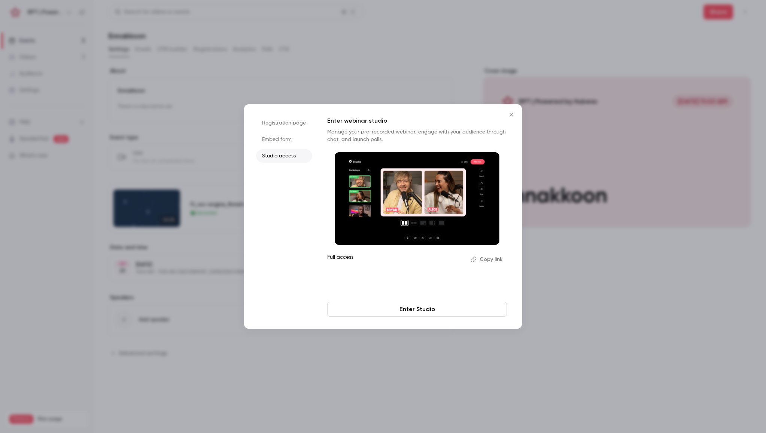
click at [410, 312] on link "Enter Studio" at bounding box center [417, 309] width 180 height 15
click at [512, 114] on icon "Close" at bounding box center [511, 115] width 9 height 6
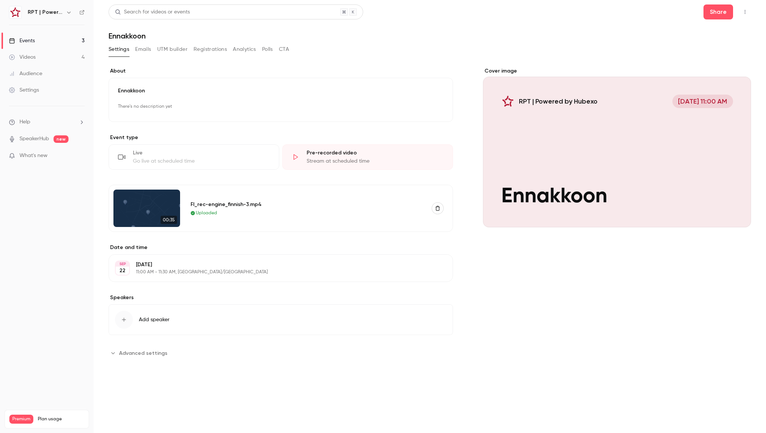
click at [199, 51] on button "Registrations" at bounding box center [209, 49] width 33 height 12
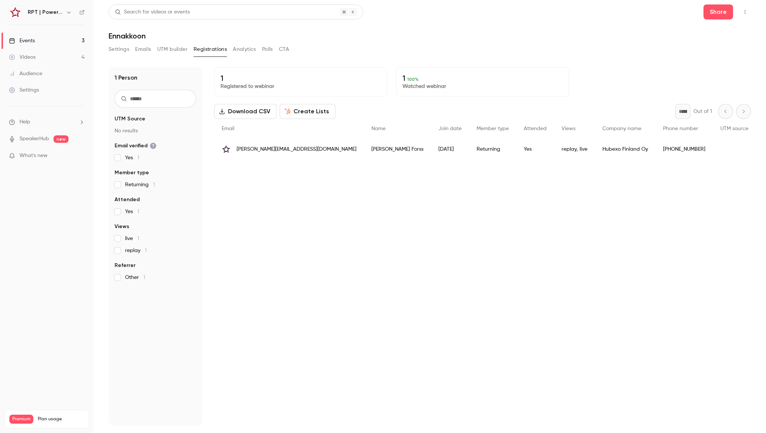
click at [261, 48] on div "Settings Emails UTM builder Registrations Analytics Polls CTA" at bounding box center [199, 49] width 180 height 12
click at [284, 48] on button "CTA" at bounding box center [284, 49] width 10 height 12
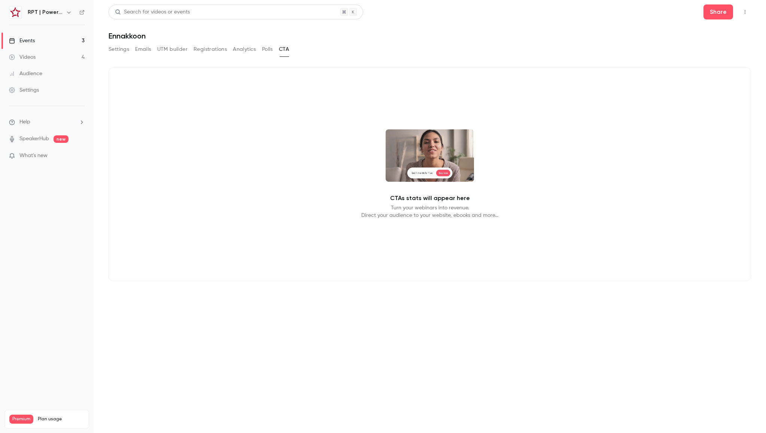
click at [242, 48] on button "Analytics" at bounding box center [244, 49] width 23 height 12
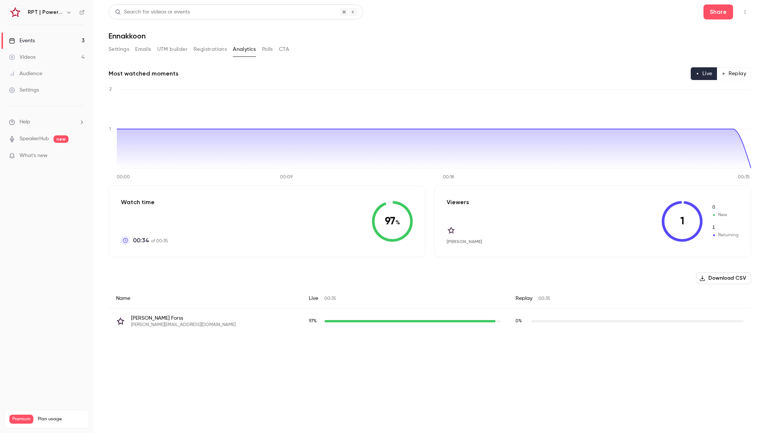
click at [267, 49] on button "Polls" at bounding box center [267, 49] width 11 height 12
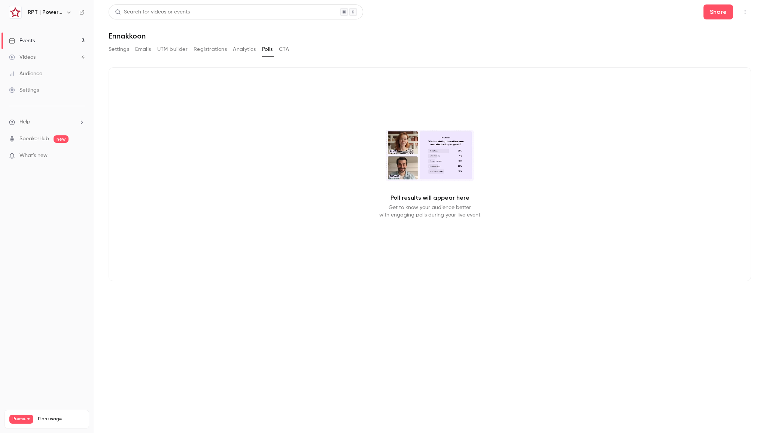
click at [118, 48] on button "Settings" at bounding box center [119, 49] width 21 height 12
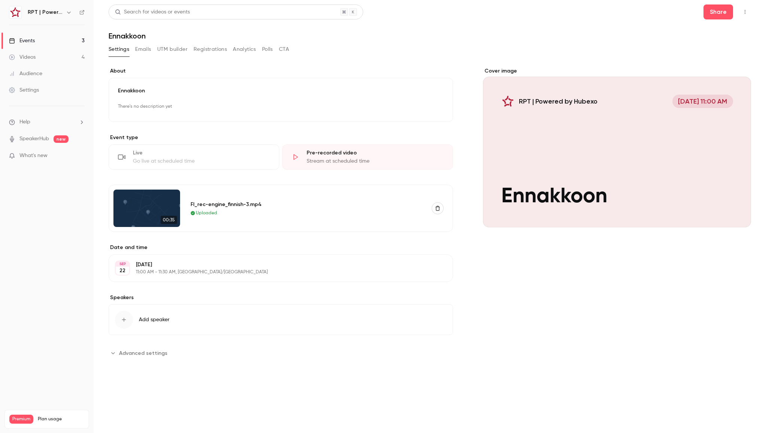
click at [112, 355] on icon "Advanced settings" at bounding box center [113, 353] width 6 height 6
click at [113, 351] on icon "Advanced settings" at bounding box center [113, 353] width 6 height 6
click at [49, 58] on link "Videos 4" at bounding box center [47, 57] width 94 height 16
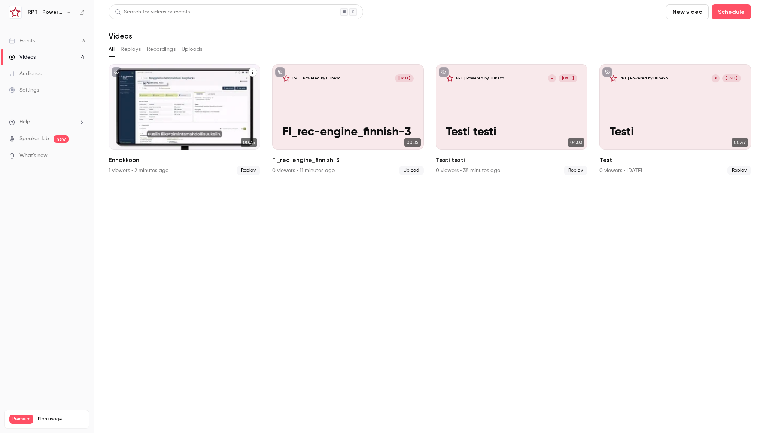
click at [132, 157] on h2 "Ennakkoon" at bounding box center [185, 160] width 152 height 9
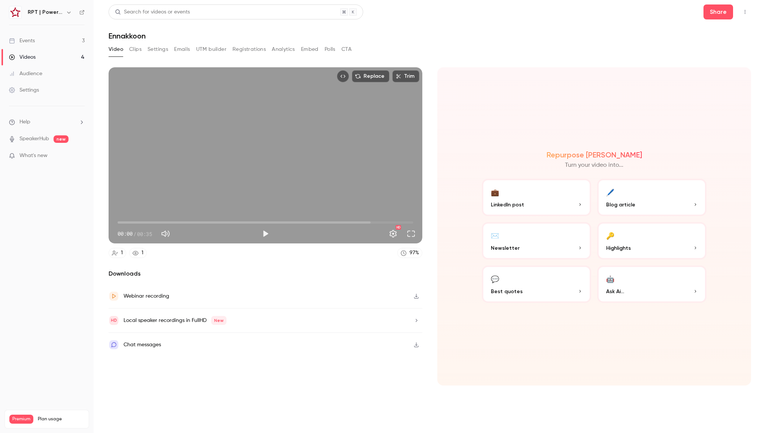
click at [168, 341] on div "Chat messages" at bounding box center [266, 345] width 314 height 24
click at [520, 200] on button "💼 LinkedIn post" at bounding box center [536, 197] width 109 height 37
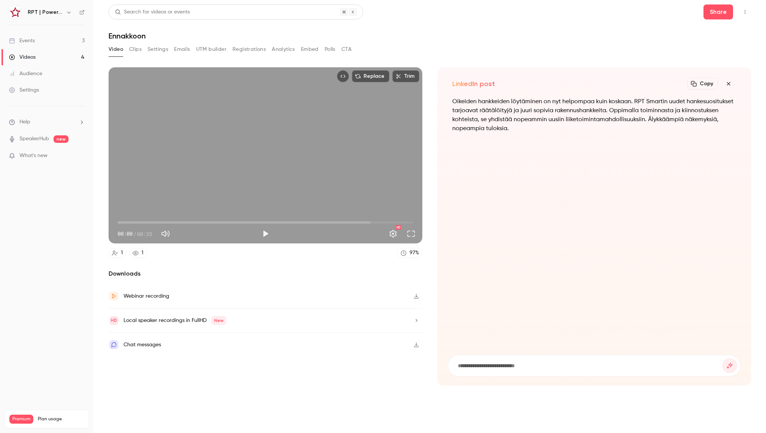
click at [49, 93] on link "Settings" at bounding box center [47, 90] width 94 height 16
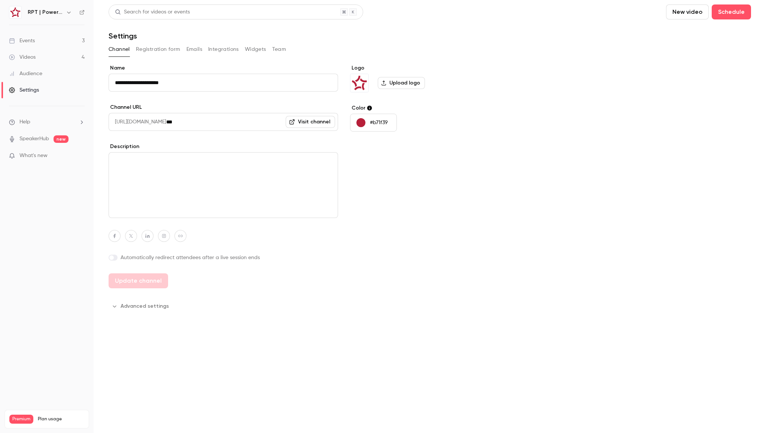
click at [201, 49] on button "Emails" at bounding box center [194, 49] width 16 height 12
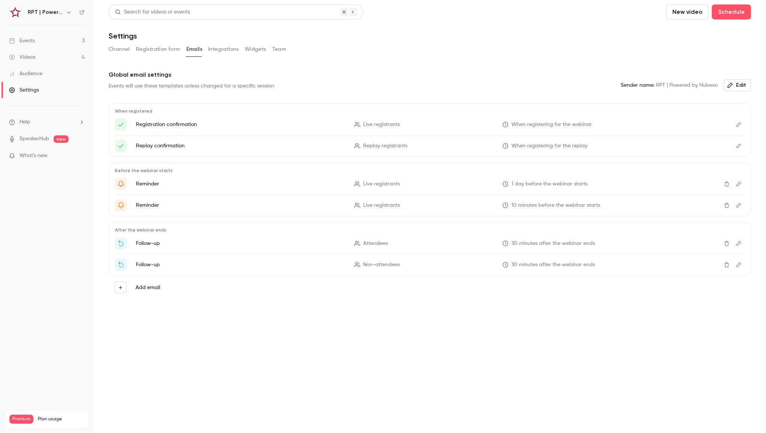
click at [740, 206] on icon "Edit" at bounding box center [738, 205] width 6 height 5
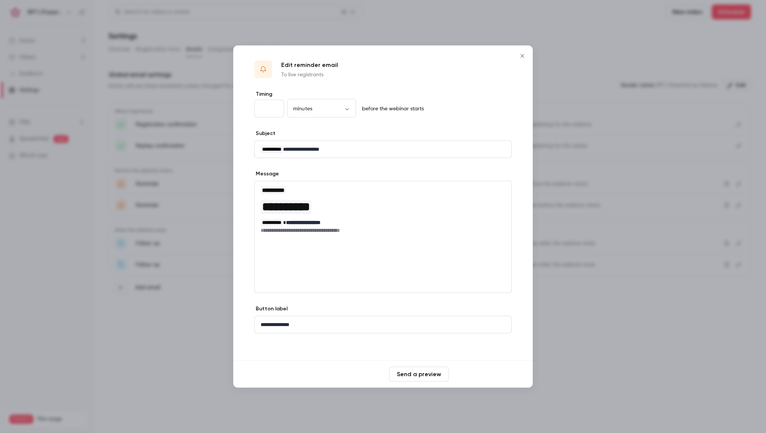
click at [470, 372] on button "Save changes" at bounding box center [482, 374] width 60 height 15
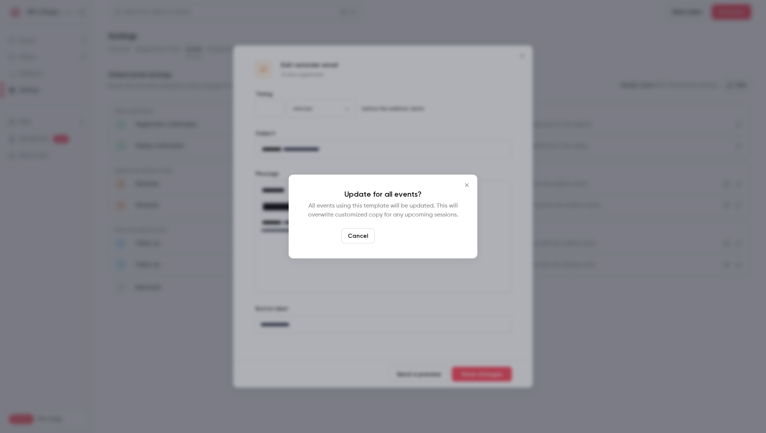
click at [413, 238] on button "Yes, update" at bounding box center [401, 236] width 47 height 15
